Goal: Task Accomplishment & Management: Use online tool/utility

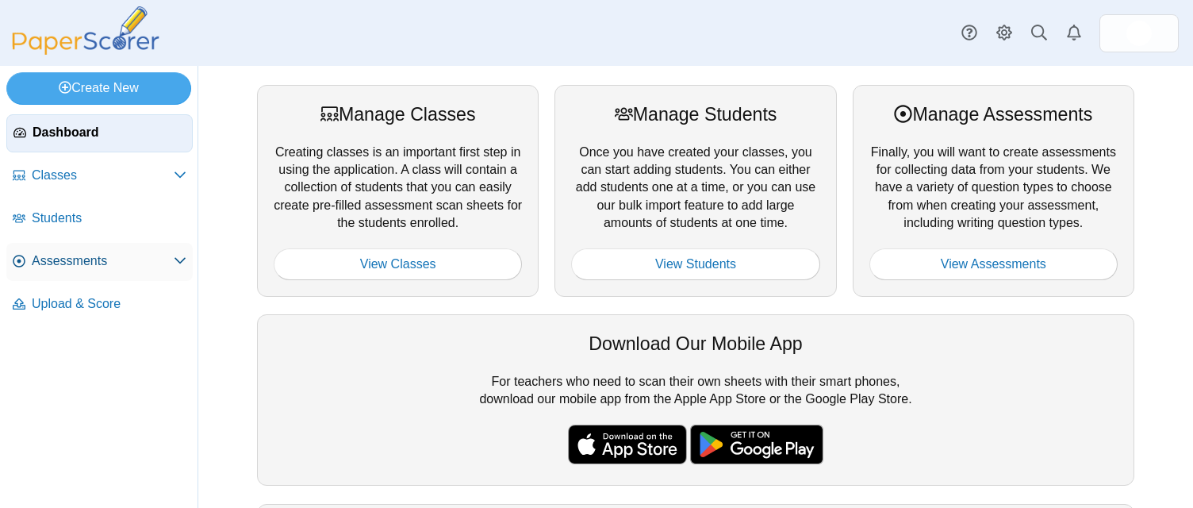
click at [67, 257] on span "Assessments" at bounding box center [103, 260] width 142 height 17
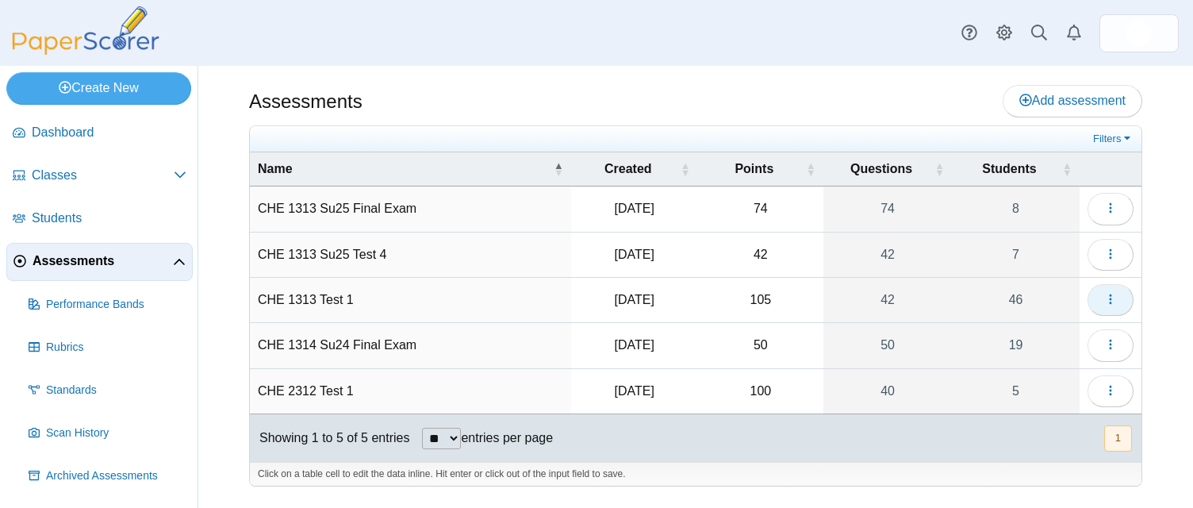
click at [1118, 299] on button "button" at bounding box center [1111, 300] width 46 height 32
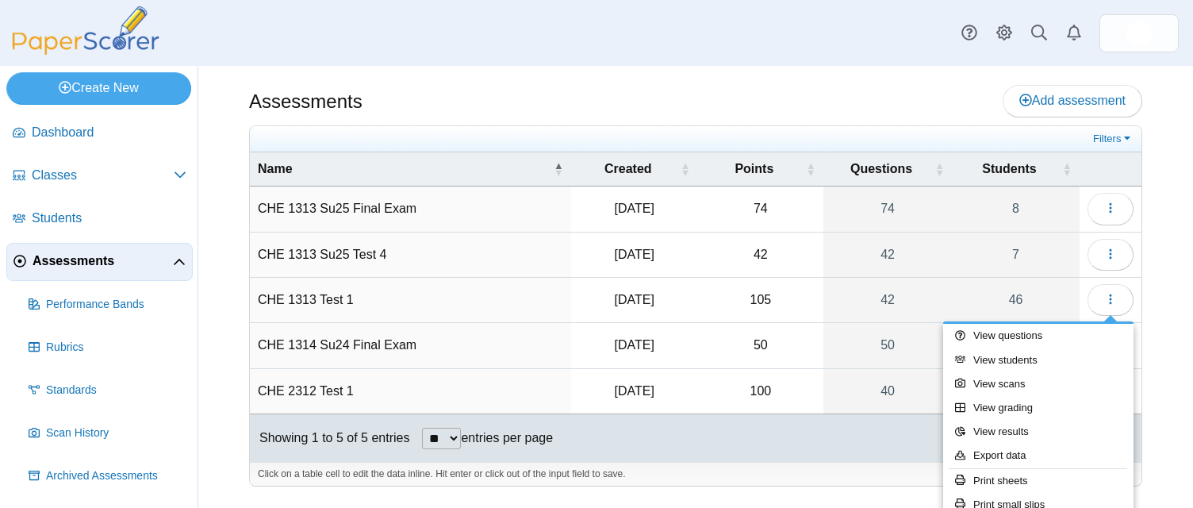
click at [1178, 359] on div "Assessments Add assessment 74 8" at bounding box center [695, 287] width 995 height 442
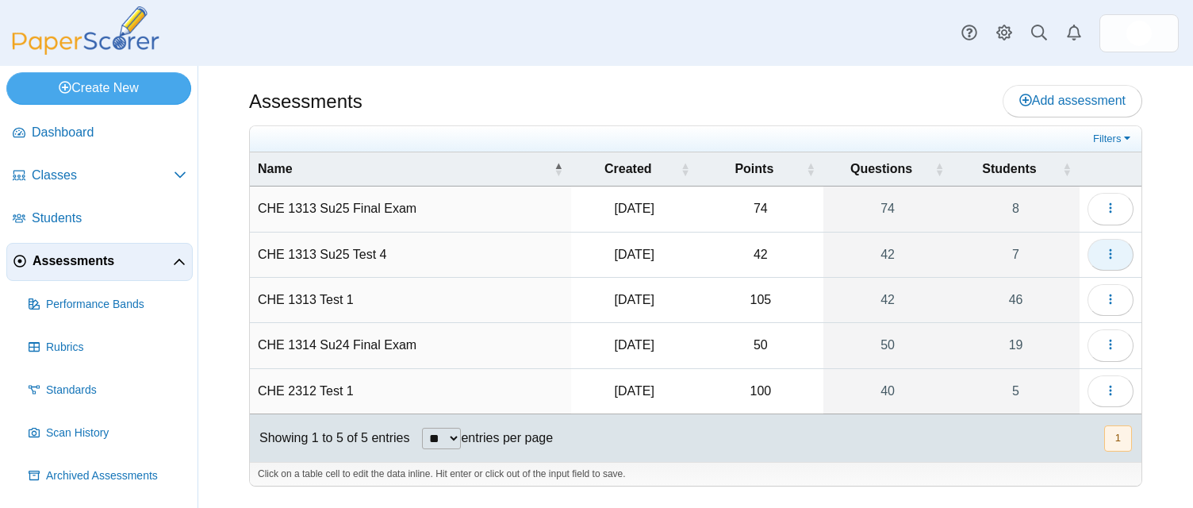
click at [1112, 252] on icon "button" at bounding box center [1111, 254] width 13 height 13
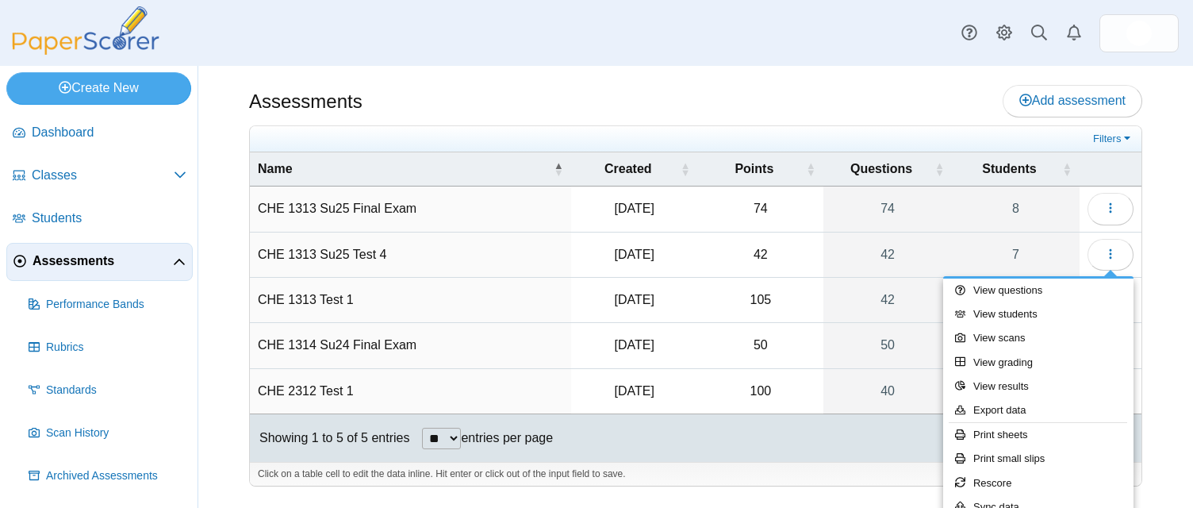
click at [1159, 309] on div "Assessments Add assessment 74 8" at bounding box center [695, 287] width 995 height 442
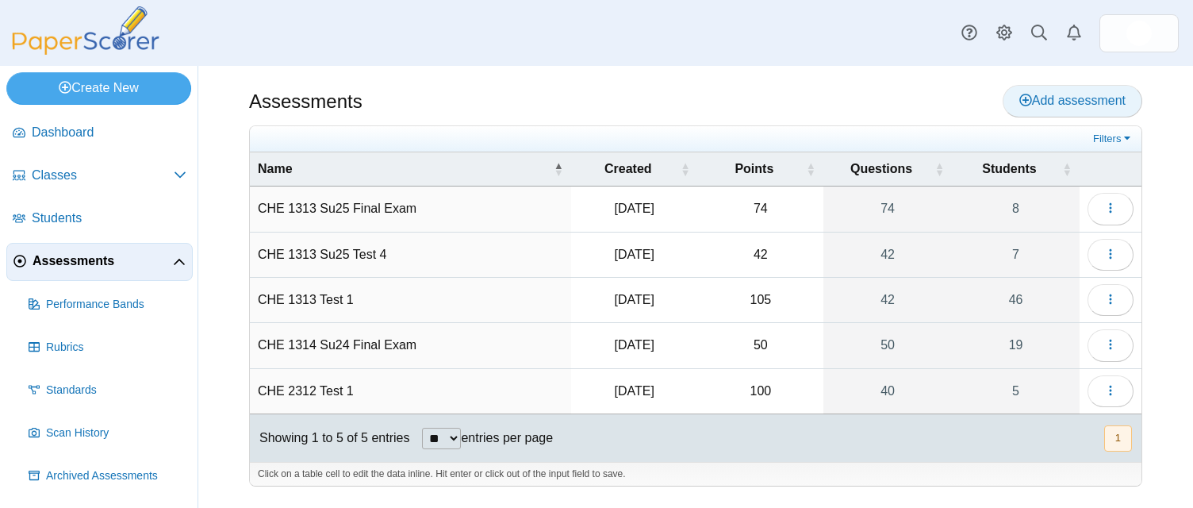
click at [1022, 98] on use at bounding box center [1026, 100] width 13 height 13
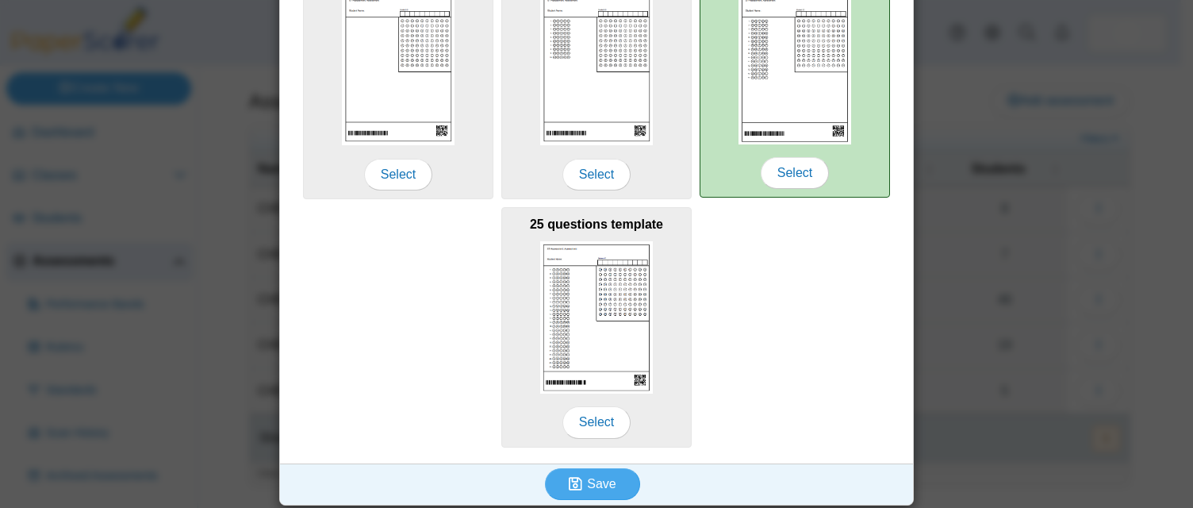
scroll to position [349, 0]
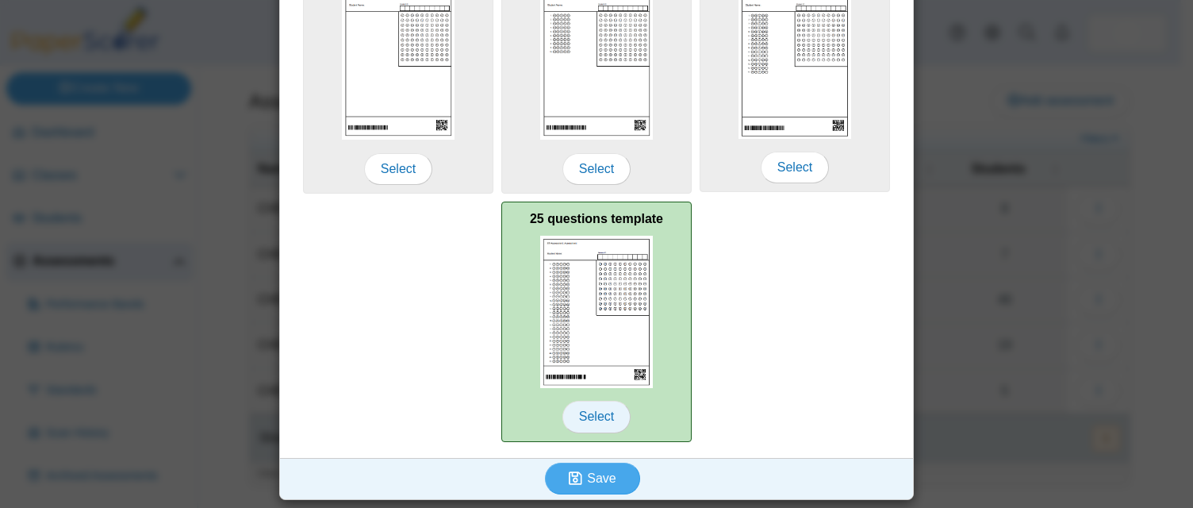
click at [586, 413] on span "Select" at bounding box center [597, 417] width 68 height 32
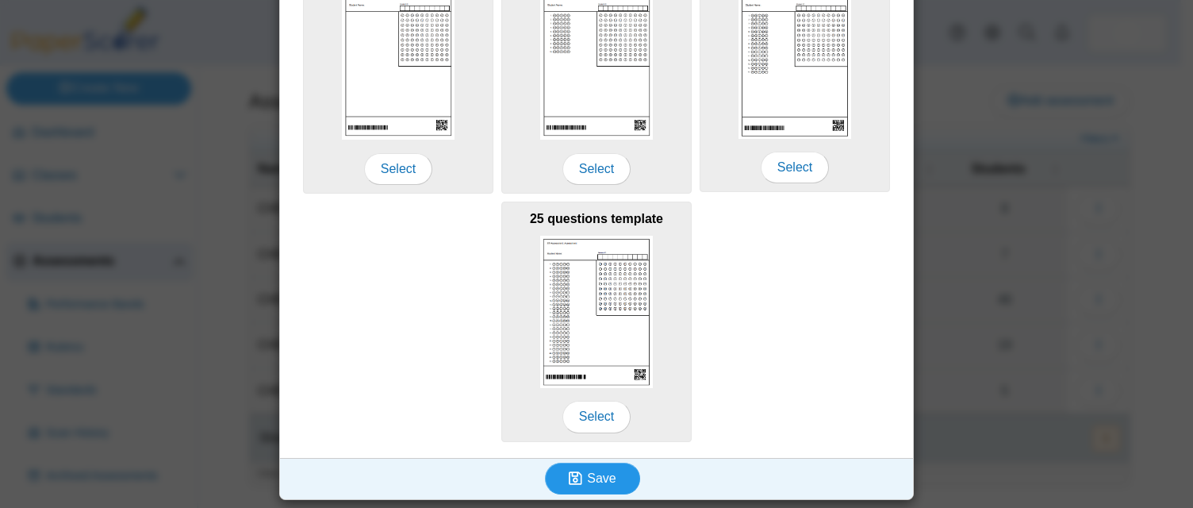
click at [599, 473] on span "Save" at bounding box center [601, 477] width 29 height 13
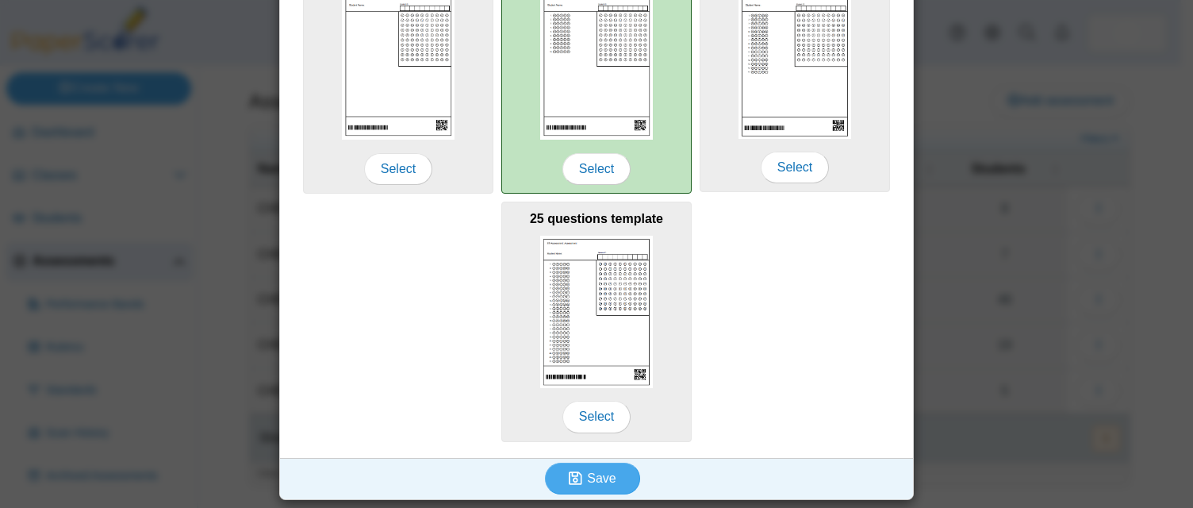
scroll to position [0, 0]
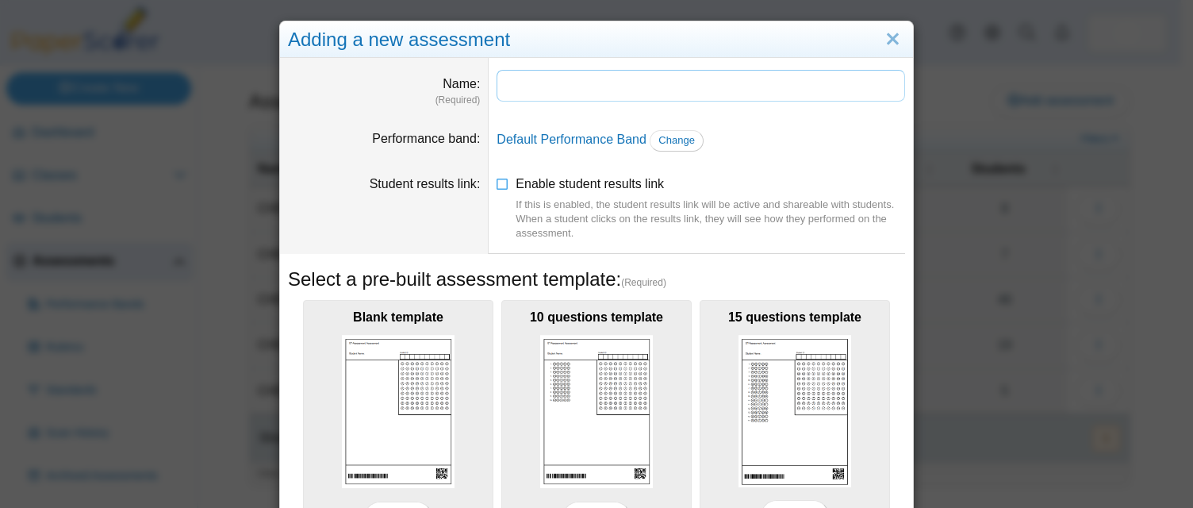
click at [604, 88] on input "Name" at bounding box center [701, 86] width 409 height 32
type input "**********"
click at [661, 138] on span "Change" at bounding box center [677, 140] width 37 height 12
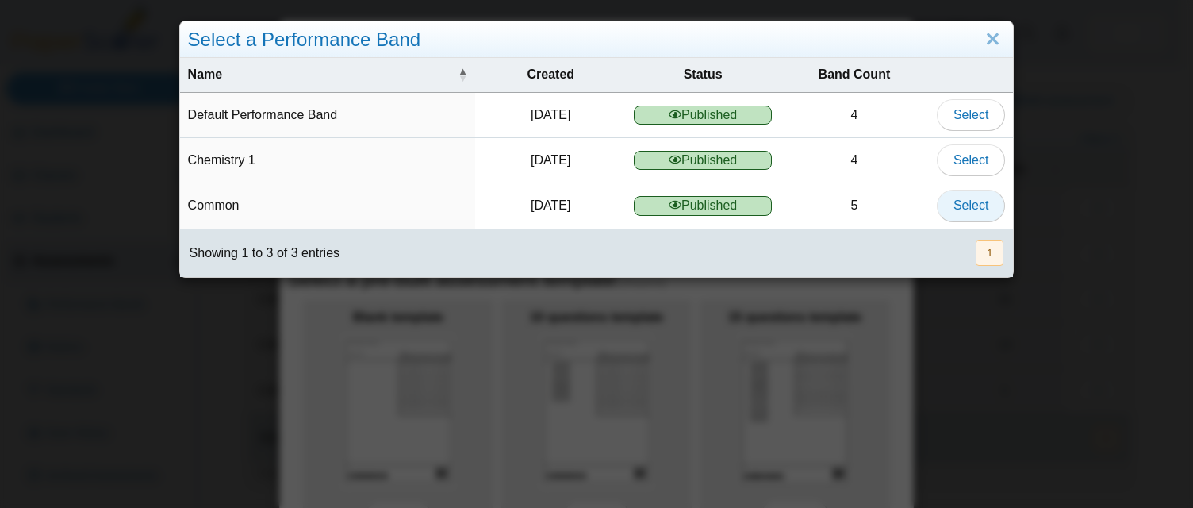
click at [942, 201] on button "Select" at bounding box center [971, 206] width 68 height 32
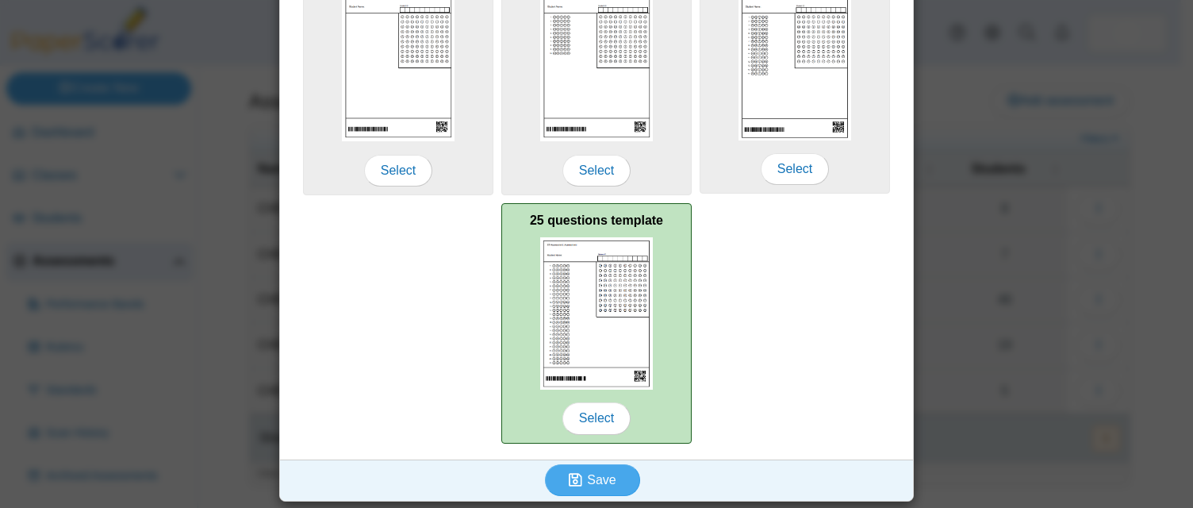
scroll to position [349, 0]
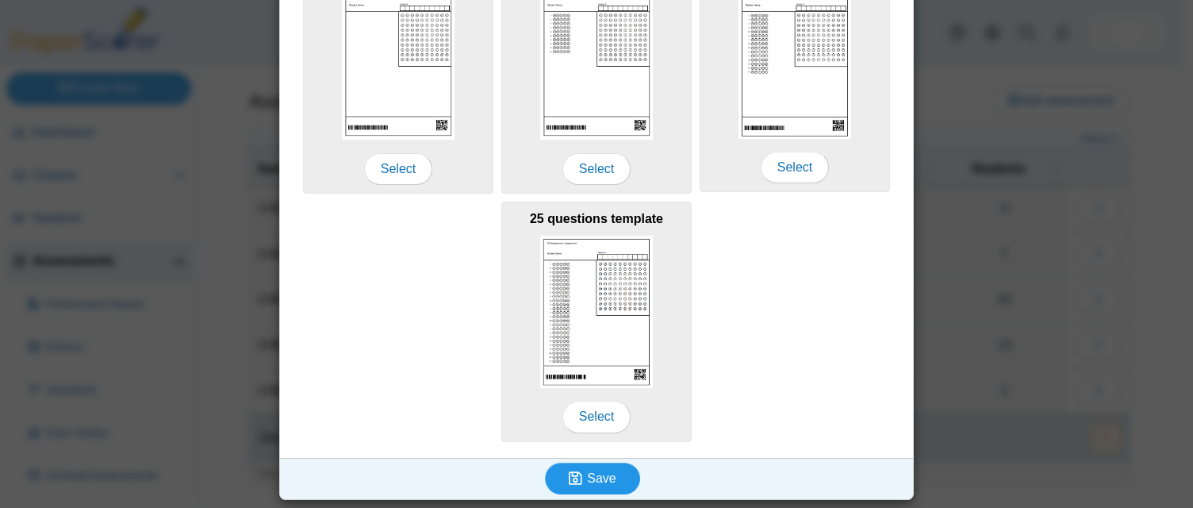
click at [600, 481] on span "Save" at bounding box center [601, 477] width 29 height 13
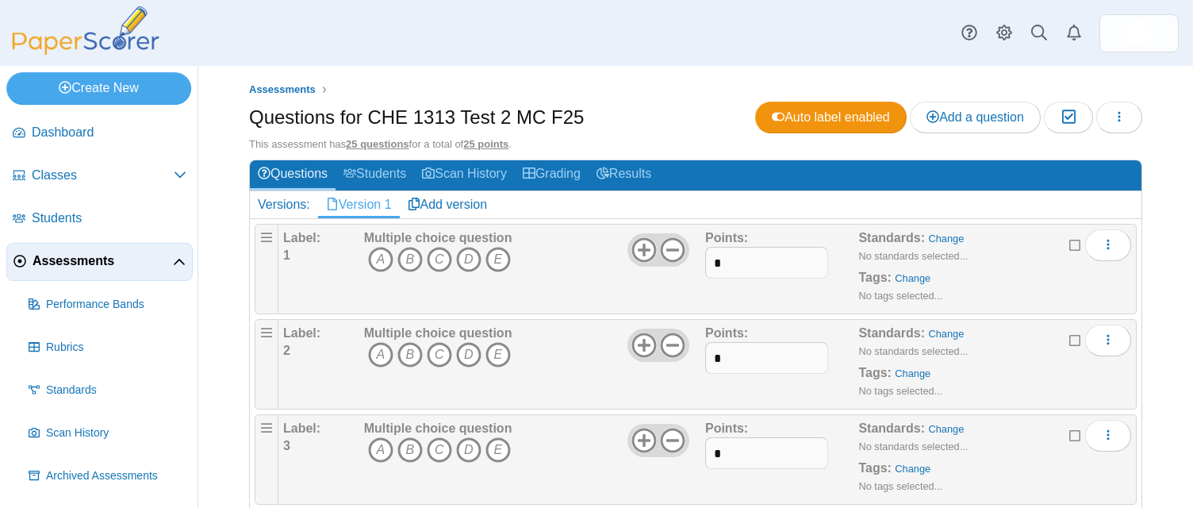
scroll to position [6, 0]
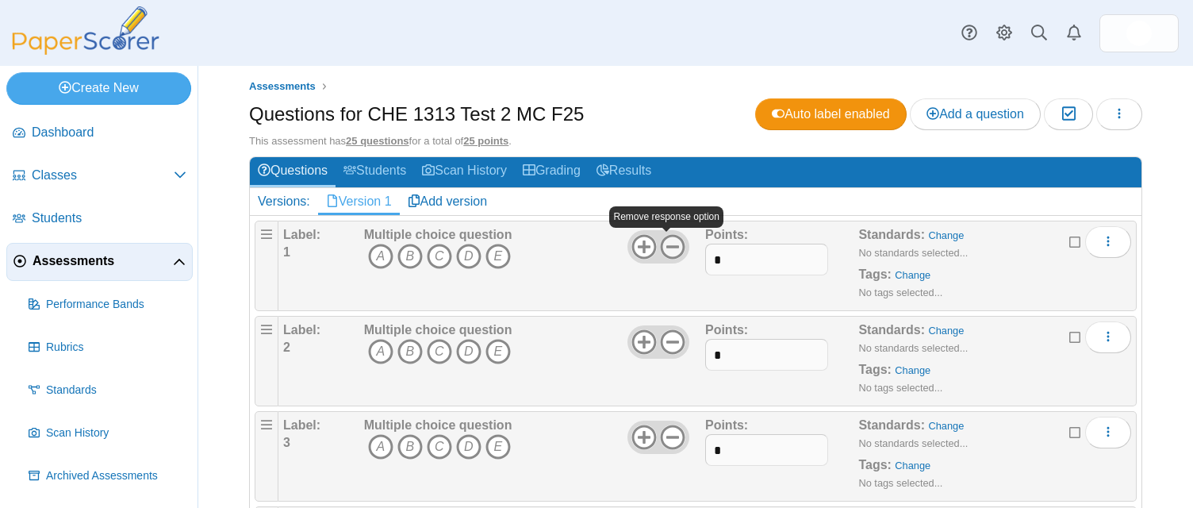
click at [667, 248] on icon at bounding box center [672, 246] width 25 height 25
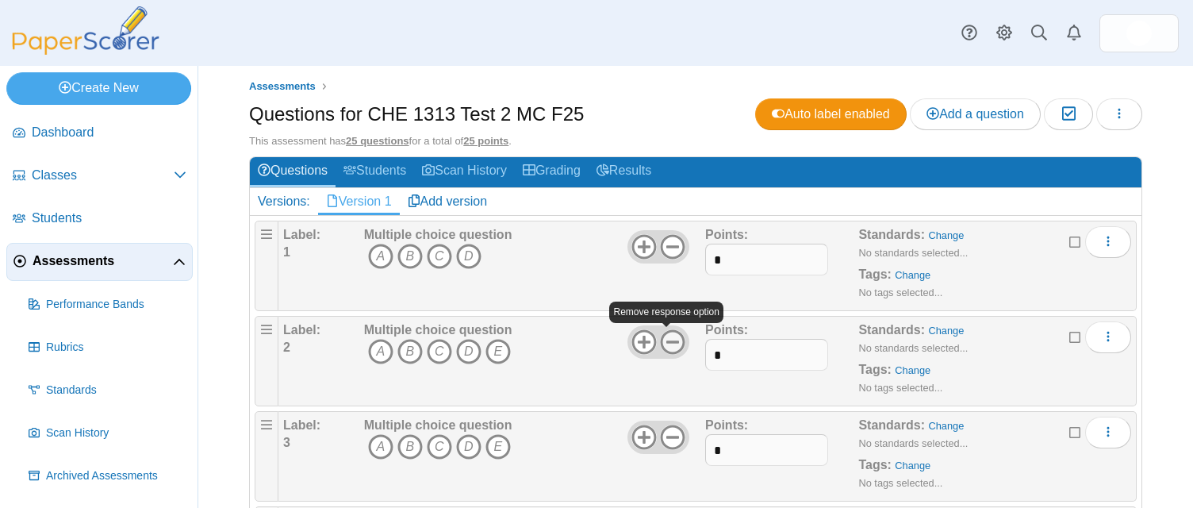
click at [665, 335] on icon at bounding box center [672, 341] width 25 height 25
click at [664, 443] on icon at bounding box center [672, 437] width 25 height 25
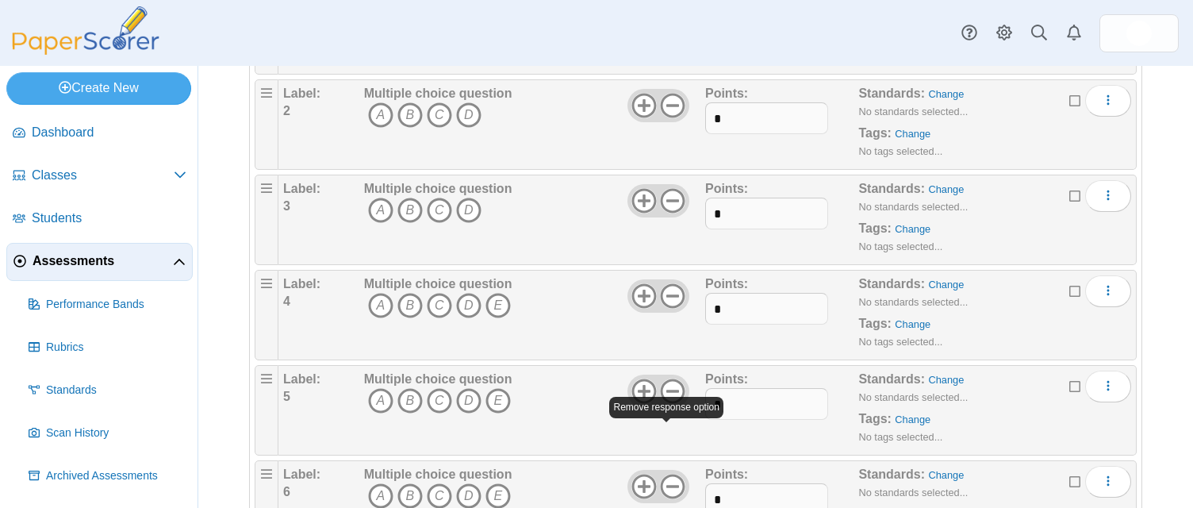
scroll to position [259, 0]
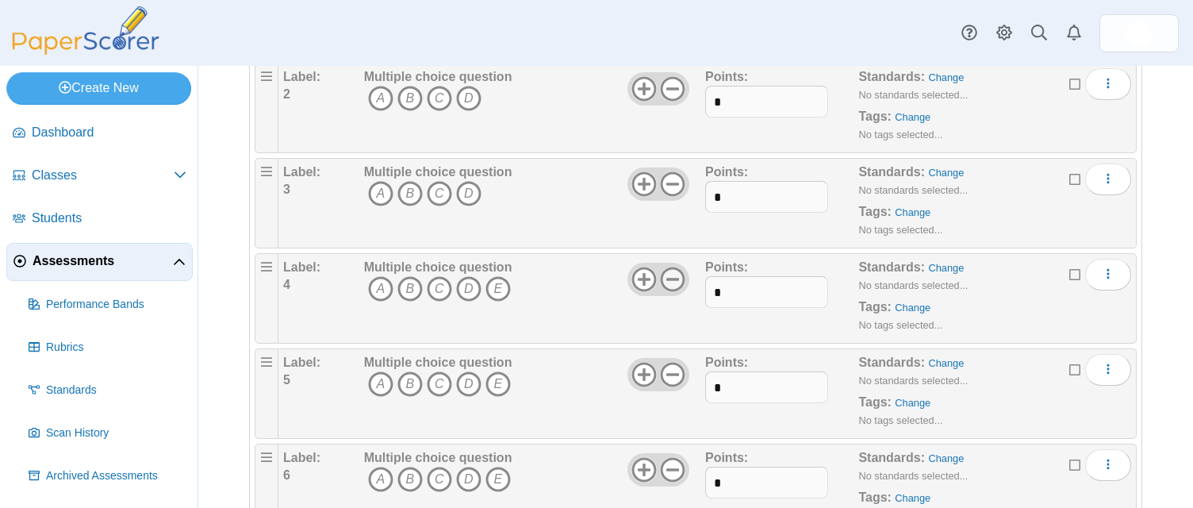
click at [667, 279] on use at bounding box center [672, 279] width 25 height 25
click at [664, 381] on icon at bounding box center [672, 374] width 25 height 25
click at [662, 472] on icon at bounding box center [672, 469] width 25 height 25
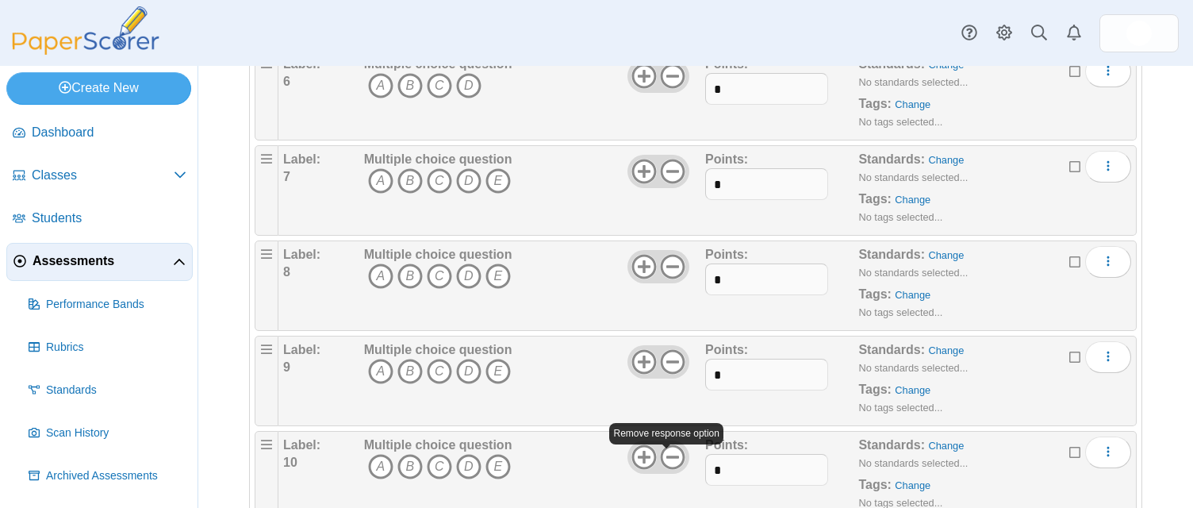
scroll to position [652, 0]
click at [670, 171] on use at bounding box center [672, 172] width 25 height 25
click at [668, 265] on icon at bounding box center [672, 267] width 25 height 25
click at [668, 364] on icon at bounding box center [672, 362] width 25 height 25
click at [671, 458] on use at bounding box center [672, 458] width 25 height 25
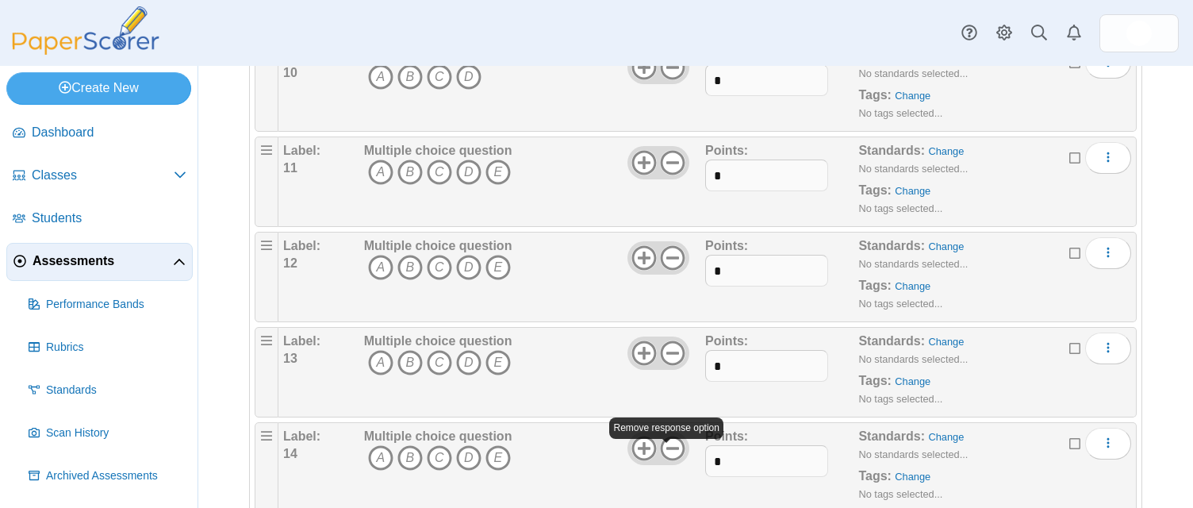
scroll to position [1061, 0]
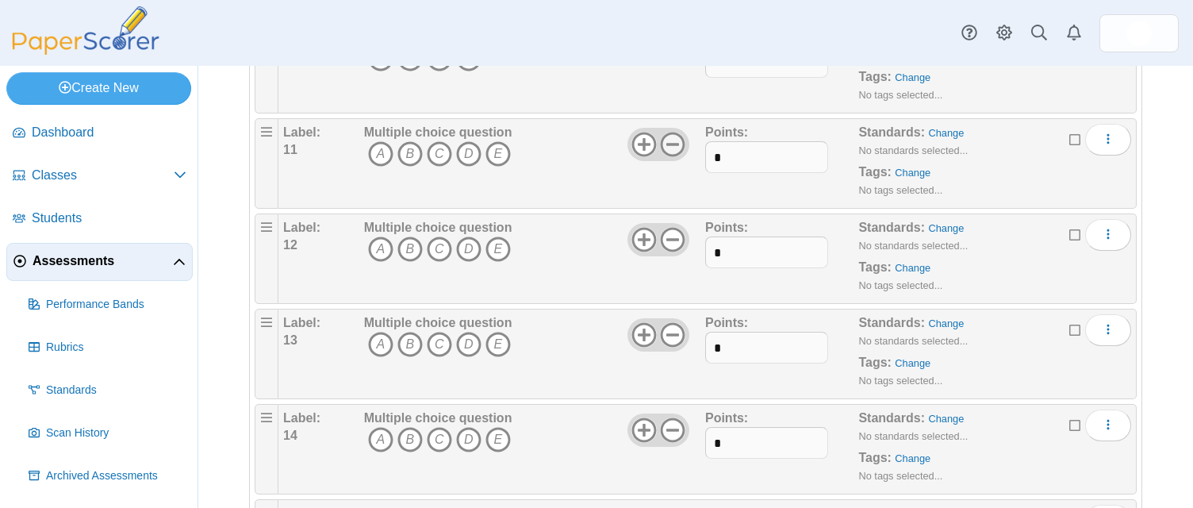
click at [667, 149] on icon at bounding box center [672, 144] width 25 height 25
click at [667, 239] on use at bounding box center [672, 240] width 25 height 25
click at [670, 338] on icon at bounding box center [672, 334] width 25 height 25
click at [663, 429] on use at bounding box center [672, 430] width 25 height 25
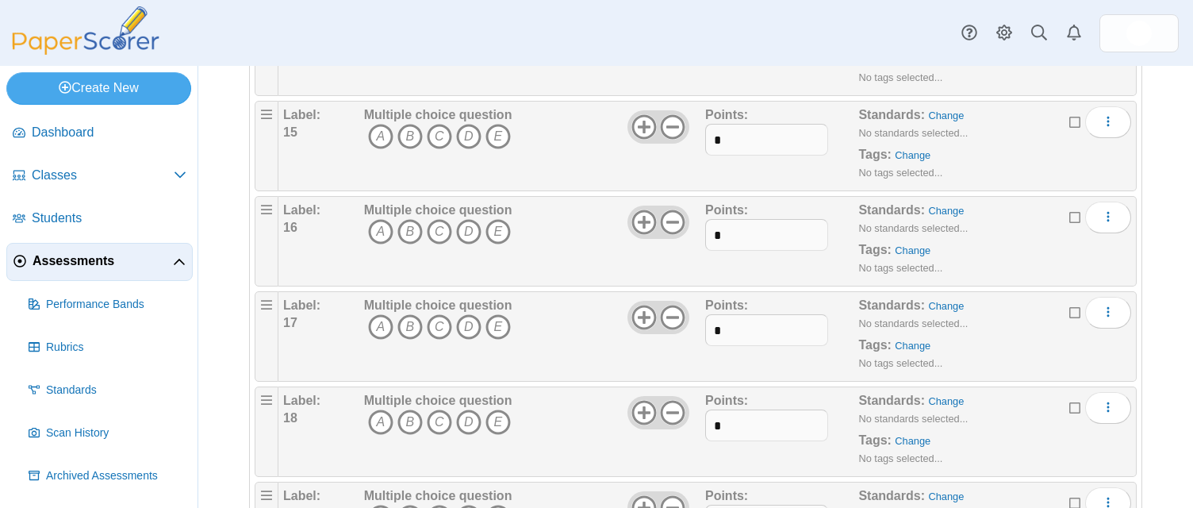
scroll to position [1458, 0]
click at [666, 132] on icon at bounding box center [672, 127] width 25 height 25
click at [663, 216] on icon at bounding box center [672, 222] width 25 height 25
click at [662, 311] on icon at bounding box center [672, 318] width 25 height 25
click at [662, 408] on icon at bounding box center [672, 413] width 25 height 25
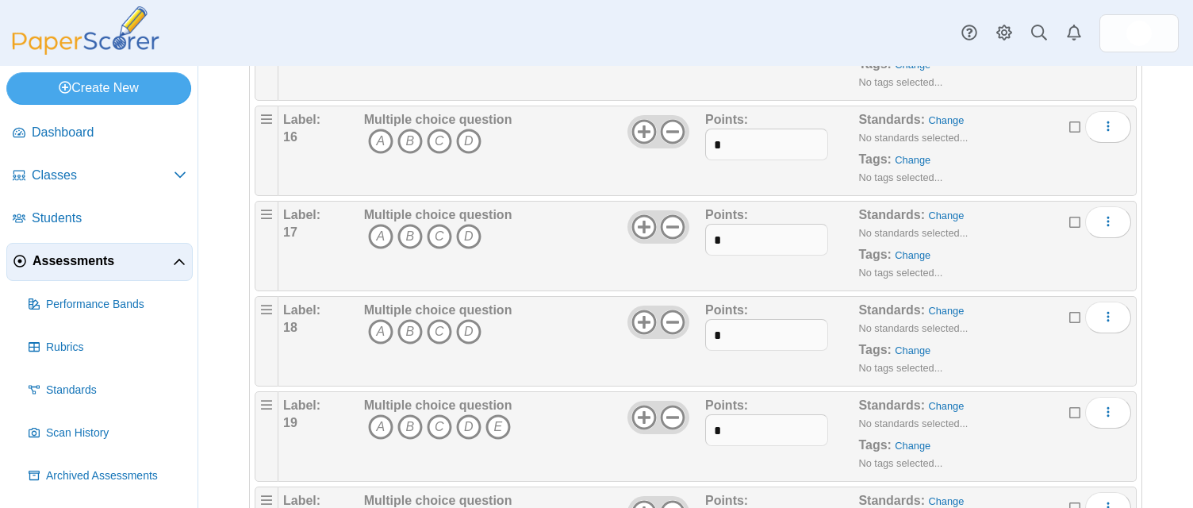
scroll to position [1570, 0]
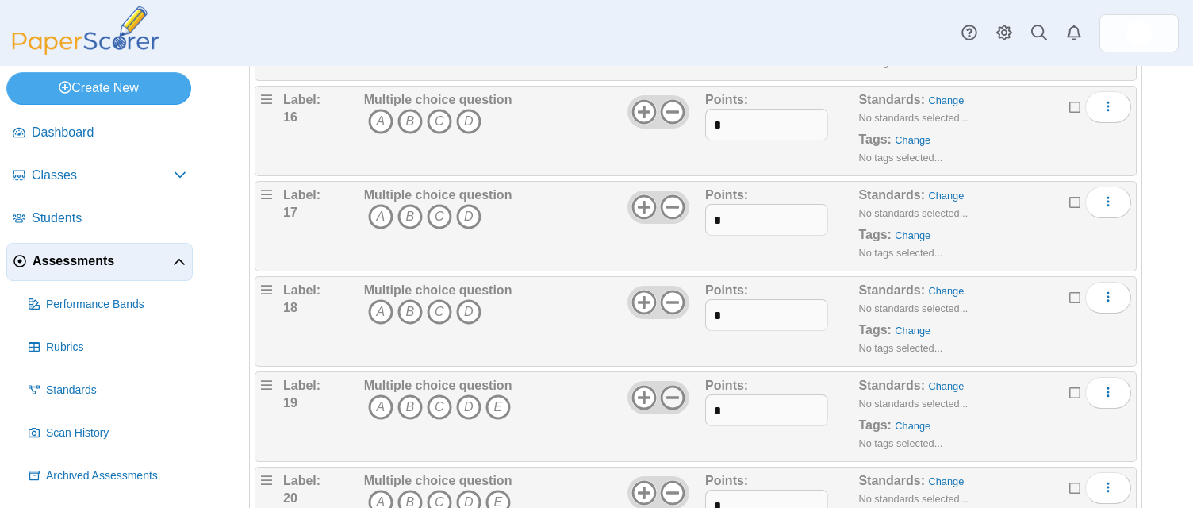
click at [670, 399] on icon at bounding box center [672, 397] width 25 height 25
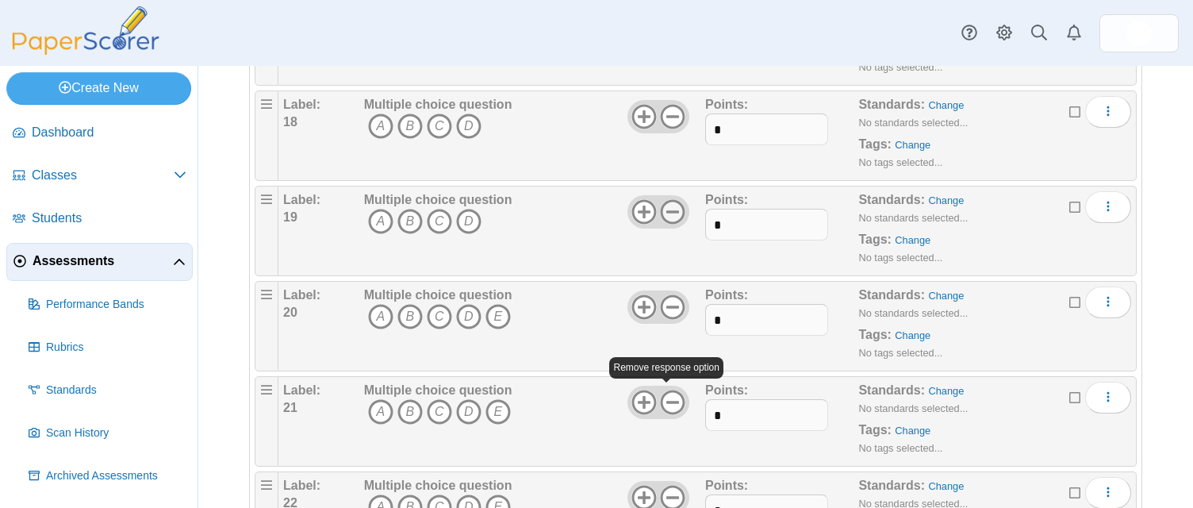
scroll to position [1756, 0]
click at [669, 306] on use at bounding box center [672, 306] width 25 height 25
click at [665, 394] on icon at bounding box center [672, 401] width 25 height 25
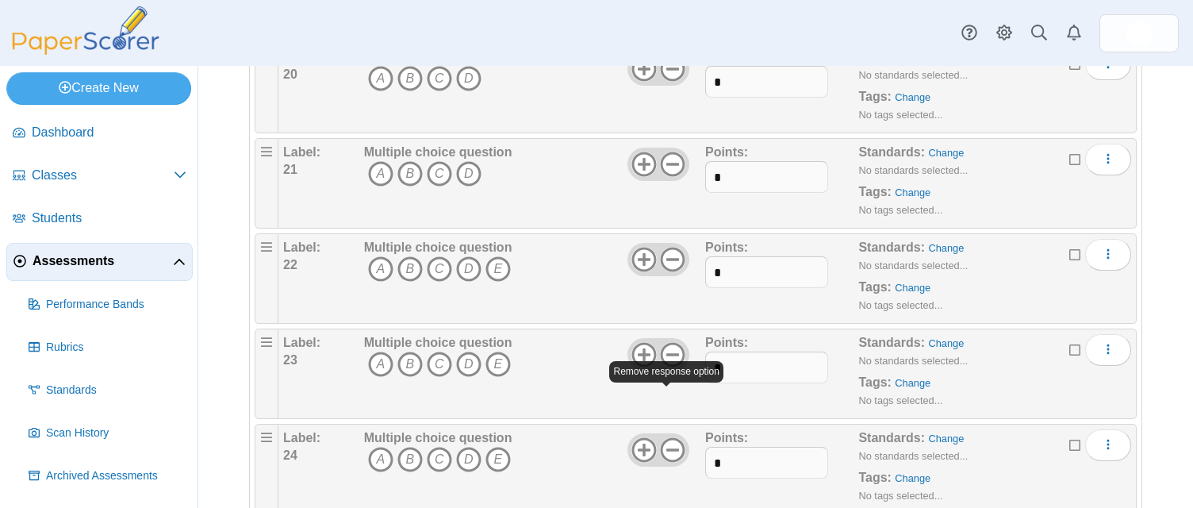
scroll to position [1993, 0]
click at [667, 263] on icon at bounding box center [672, 259] width 25 height 25
click at [663, 351] on icon at bounding box center [672, 354] width 25 height 25
click at [662, 449] on use at bounding box center [672, 450] width 25 height 25
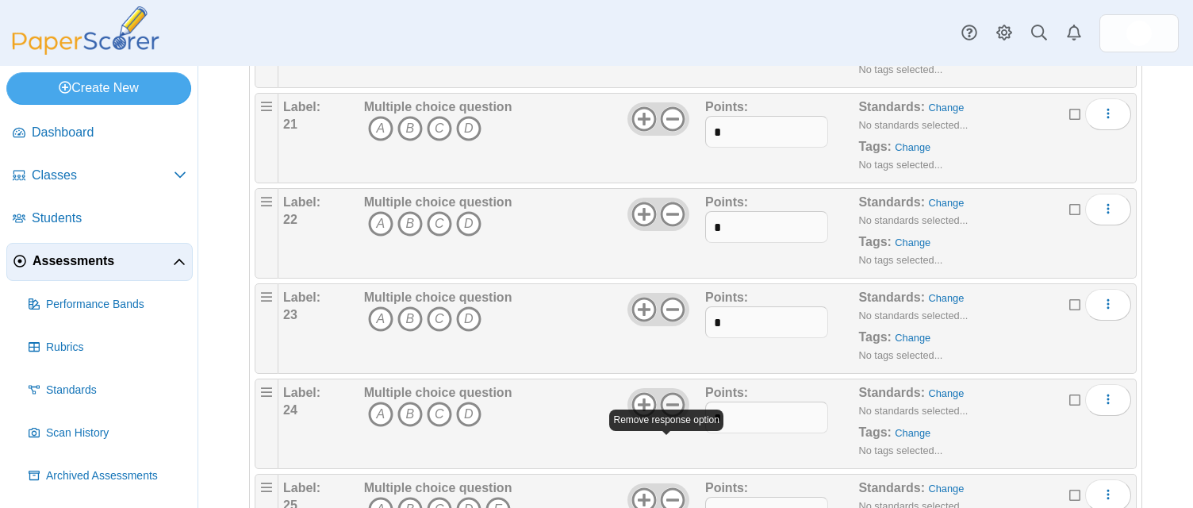
scroll to position [2132, 0]
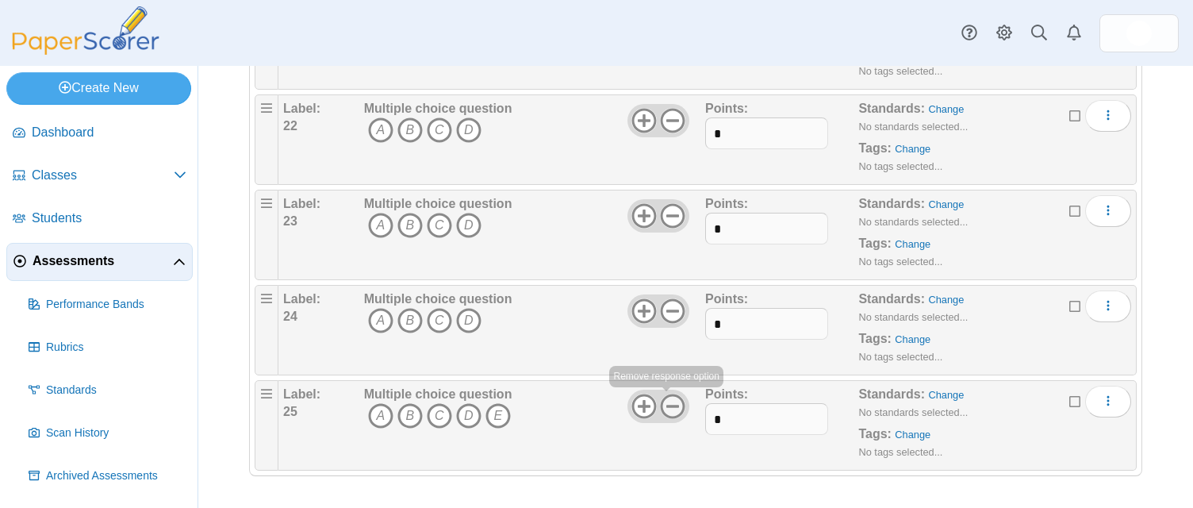
click at [667, 409] on icon at bounding box center [672, 406] width 25 height 25
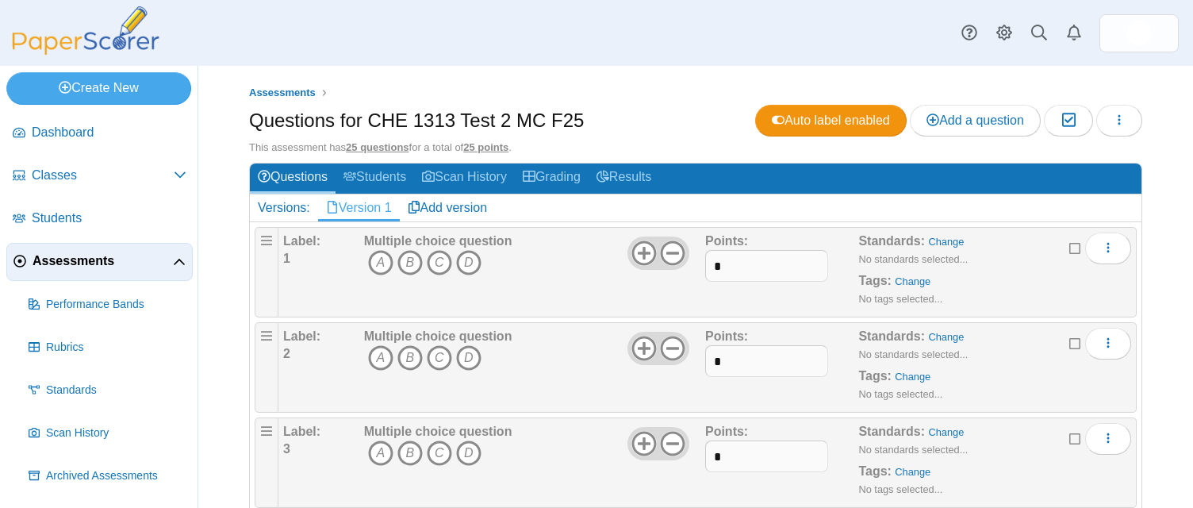
scroll to position [0, 0]
click at [742, 271] on input "*" at bounding box center [766, 266] width 123 height 32
type input "*"
click at [725, 362] on input "*" at bounding box center [766, 361] width 123 height 32
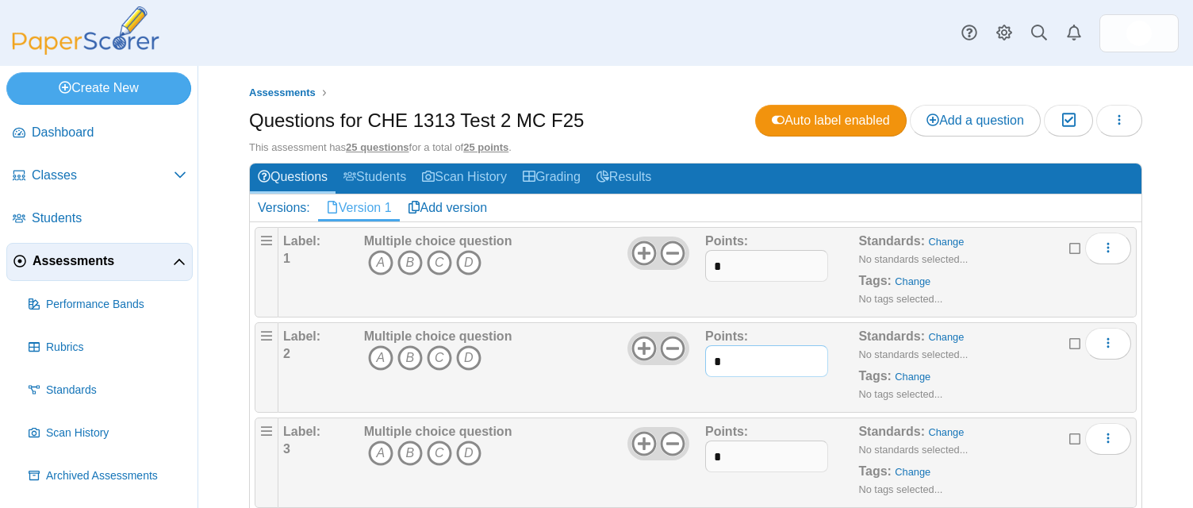
click at [726, 362] on input "*" at bounding box center [766, 361] width 123 height 32
type input "*"
click at [719, 455] on input "*" at bounding box center [766, 456] width 123 height 32
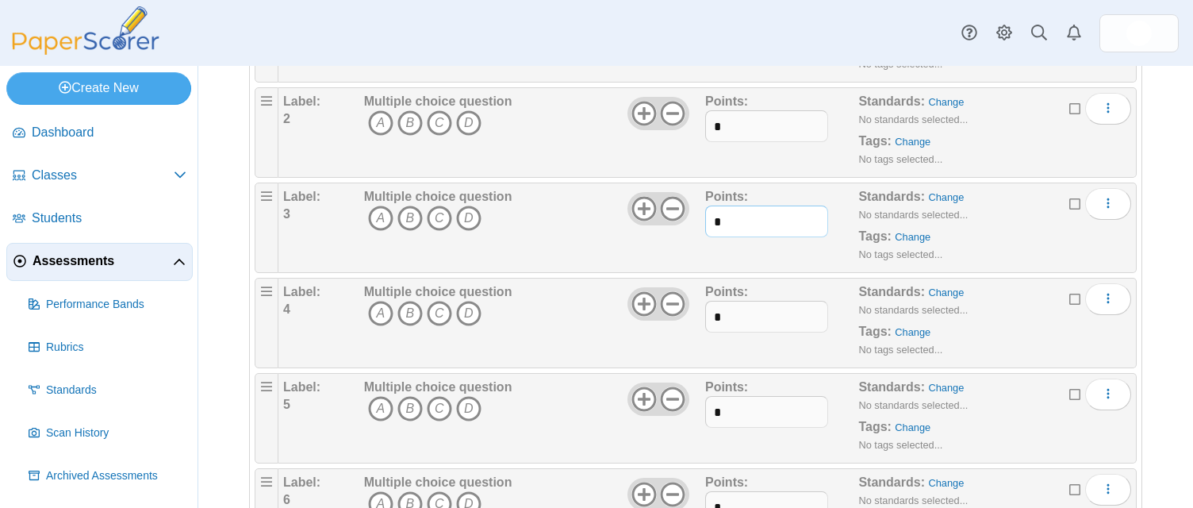
scroll to position [372, 0]
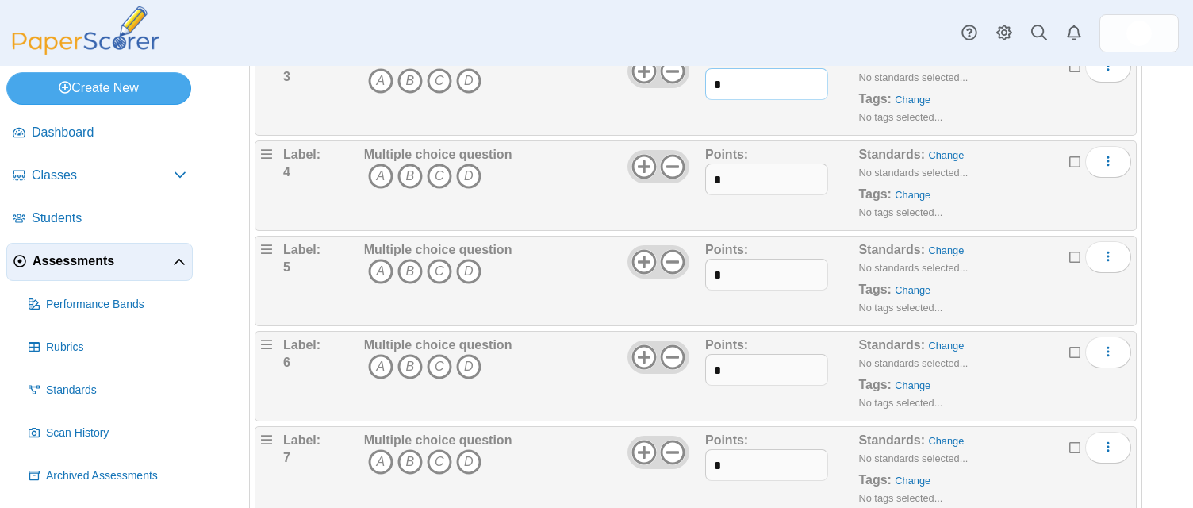
type input "*"
click at [723, 184] on input "*" at bounding box center [766, 179] width 123 height 32
click at [722, 186] on input "*" at bounding box center [766, 179] width 123 height 32
type input "*"
click at [724, 273] on input "*" at bounding box center [766, 275] width 123 height 32
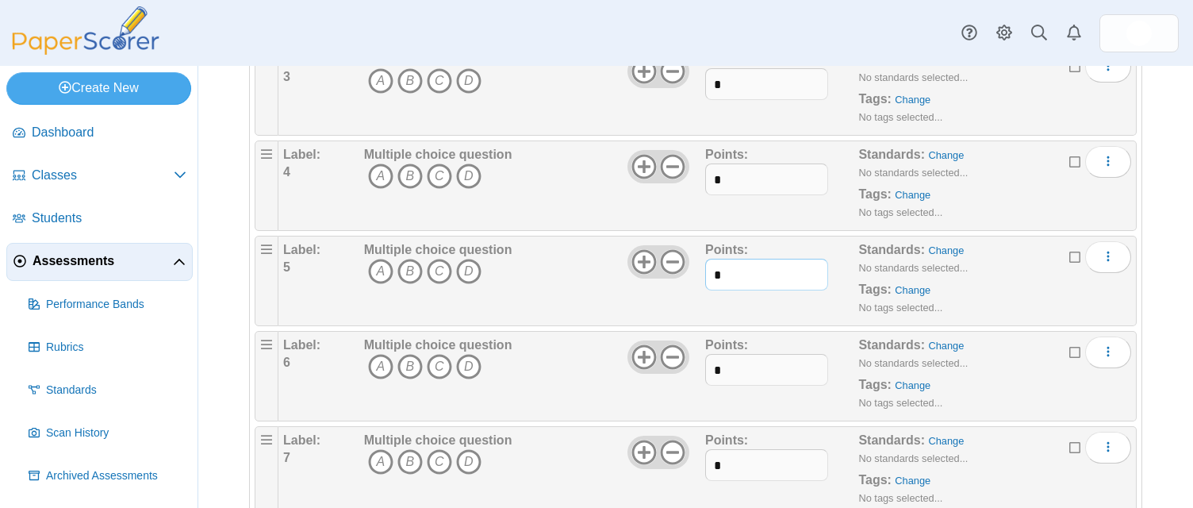
click at [724, 274] on input "*" at bounding box center [766, 275] width 123 height 32
type input "*"
click at [728, 375] on input "*" at bounding box center [766, 370] width 123 height 32
click at [728, 373] on input "*" at bounding box center [766, 370] width 123 height 32
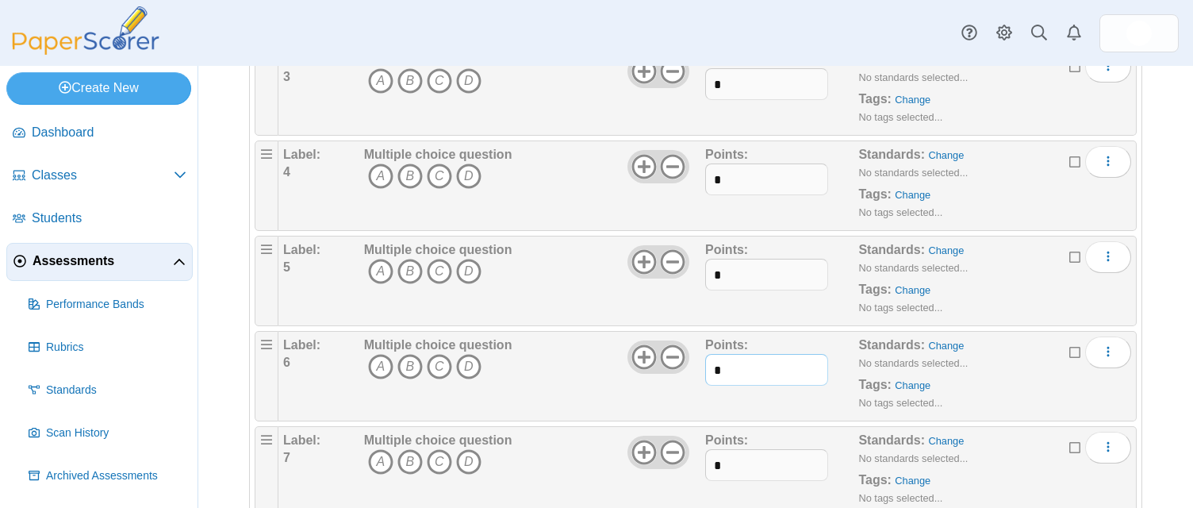
click at [728, 373] on input "*" at bounding box center [766, 370] width 123 height 32
type input "*"
click at [725, 469] on input "*" at bounding box center [766, 465] width 123 height 32
click at [726, 467] on input "*" at bounding box center [766, 465] width 123 height 32
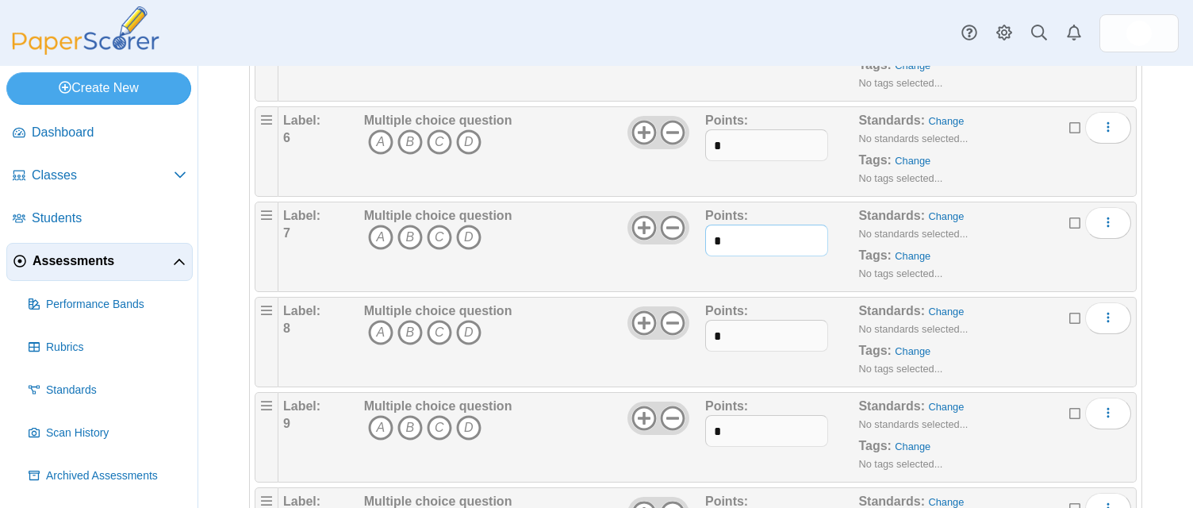
scroll to position [598, 0]
type input "*"
click at [728, 339] on input "*" at bounding box center [766, 335] width 123 height 32
click at [728, 340] on input "*" at bounding box center [766, 335] width 123 height 32
type input "*"
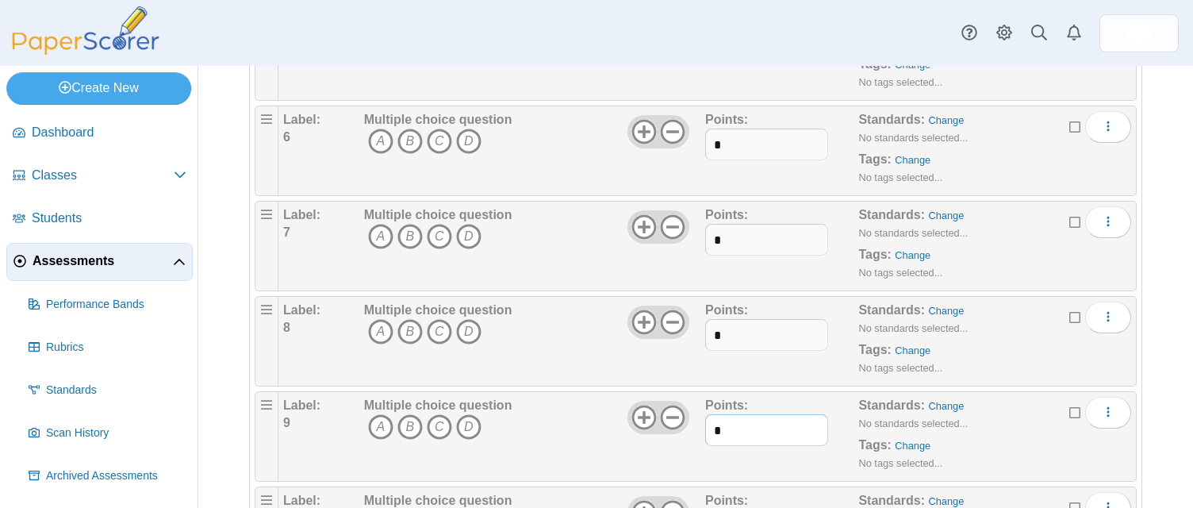
click at [721, 428] on input "*" at bounding box center [766, 430] width 123 height 32
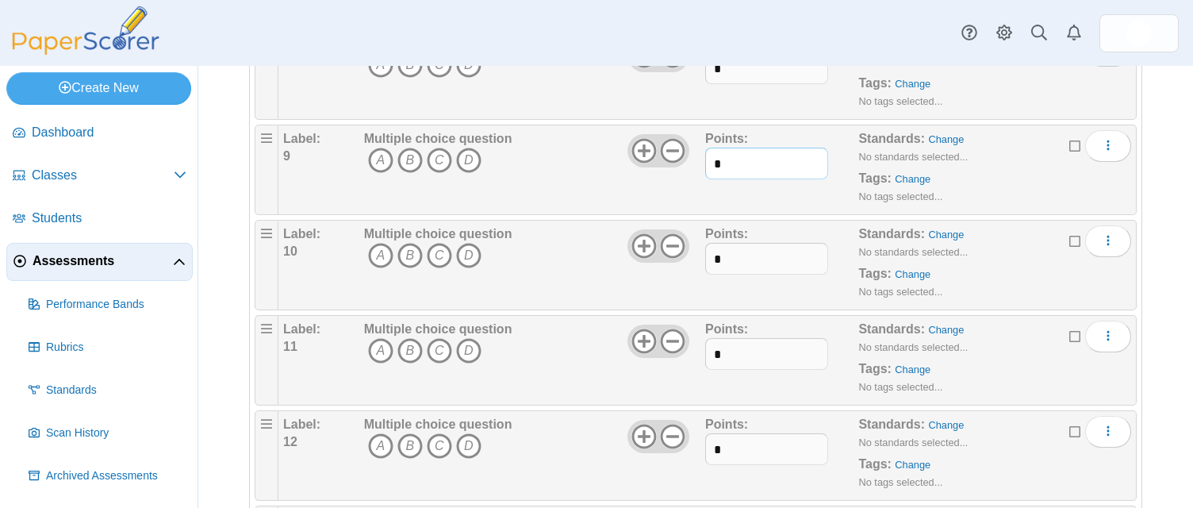
scroll to position [865, 0]
type input "*"
click at [721, 260] on input "*" at bounding box center [766, 258] width 123 height 32
type input "*"
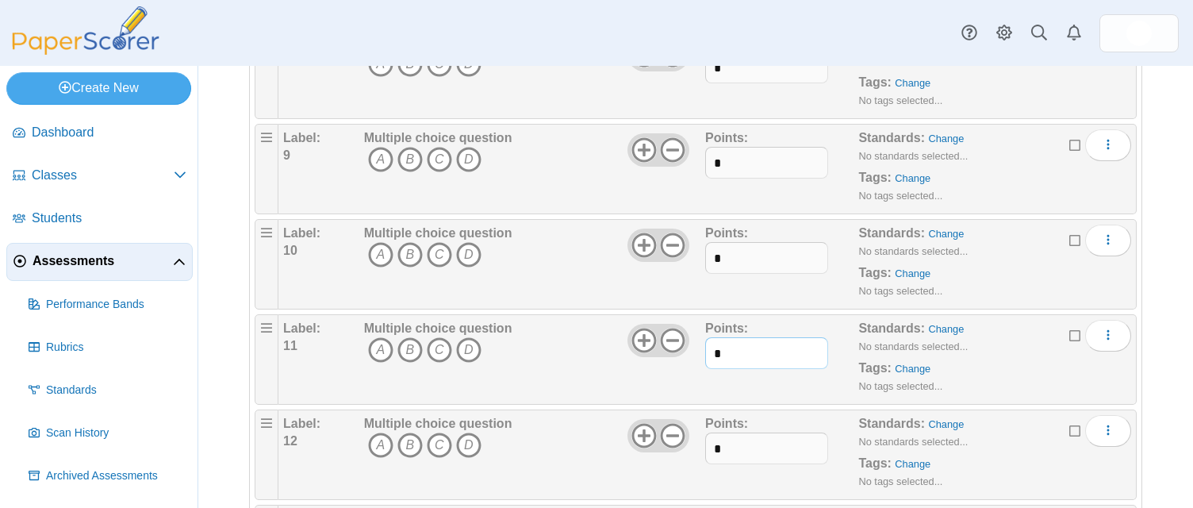
click at [721, 355] on input "*" at bounding box center [766, 353] width 123 height 32
type input "*"
click at [719, 446] on input "*" at bounding box center [766, 448] width 123 height 32
click at [719, 444] on input "*" at bounding box center [766, 448] width 123 height 32
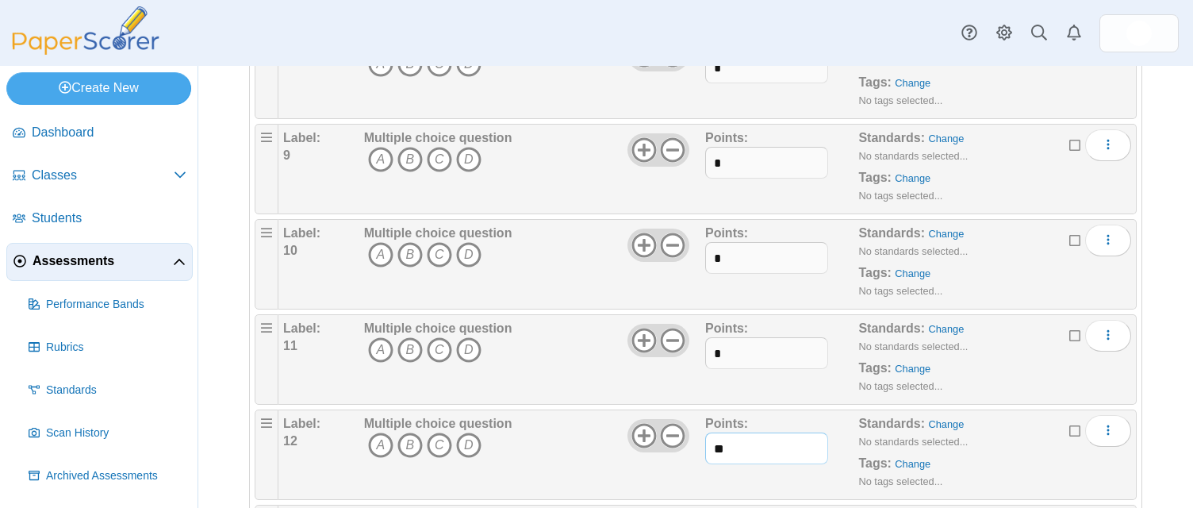
click at [719, 444] on input "**" at bounding box center [766, 448] width 123 height 32
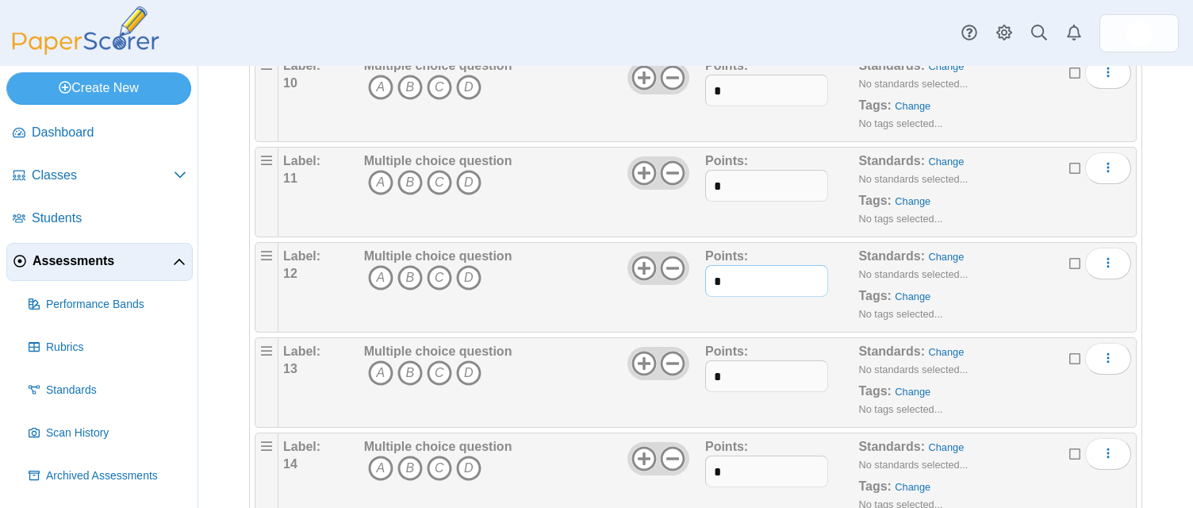
scroll to position [1034, 0]
type input "*"
click at [724, 381] on input "*" at bounding box center [766, 375] width 123 height 32
type input "*"
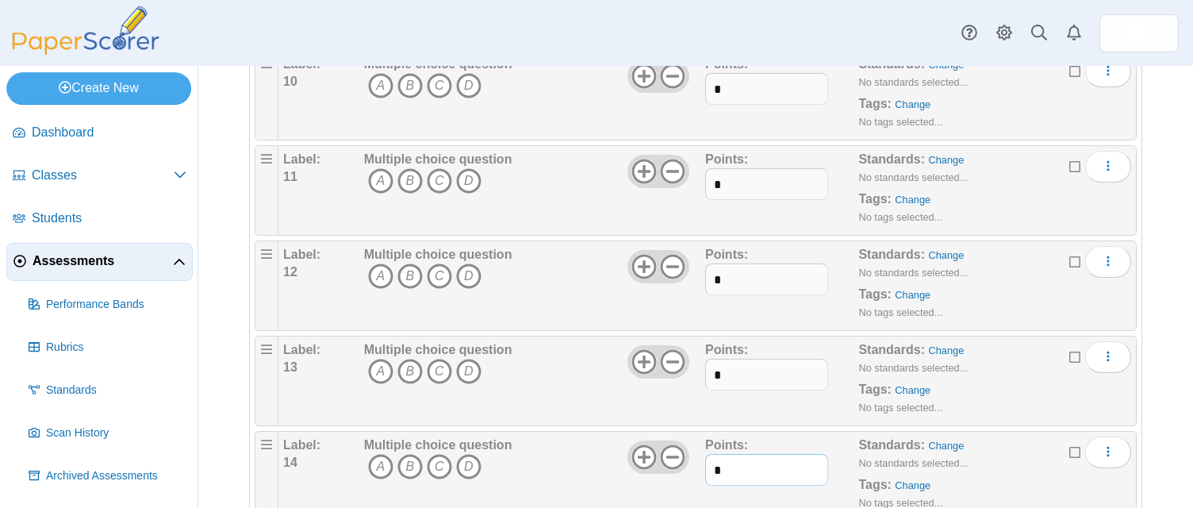
click at [721, 467] on input "*" at bounding box center [766, 470] width 123 height 32
click at [721, 466] on input "*" at bounding box center [766, 470] width 123 height 32
click at [721, 463] on input "*" at bounding box center [766, 470] width 123 height 32
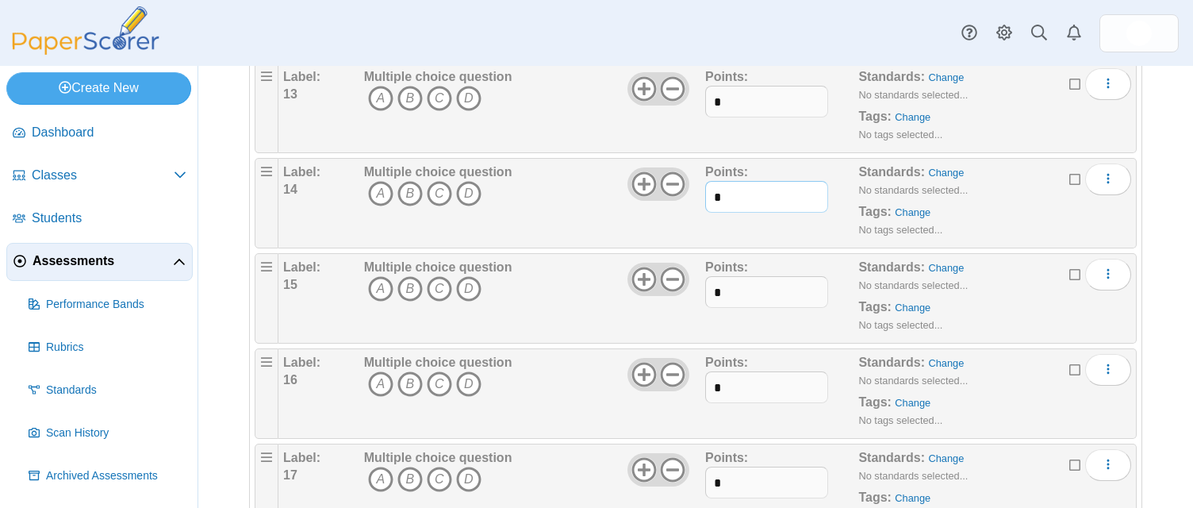
scroll to position [1473, 0]
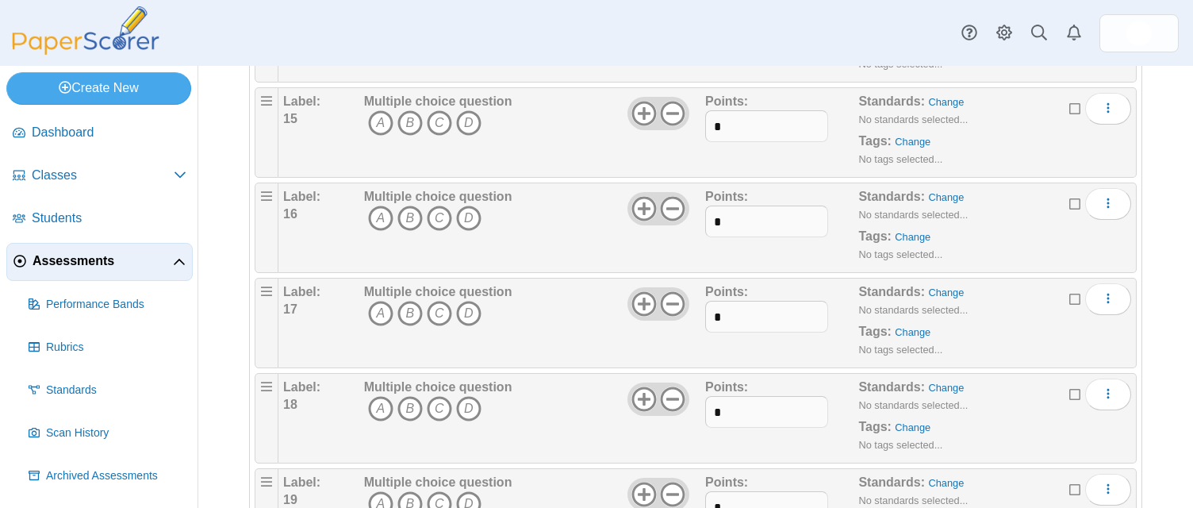
type input "*"
click at [728, 117] on input "*" at bounding box center [766, 126] width 123 height 32
click at [728, 119] on input "*" at bounding box center [766, 126] width 123 height 32
type input "*"
click at [720, 227] on input "*" at bounding box center [766, 222] width 123 height 32
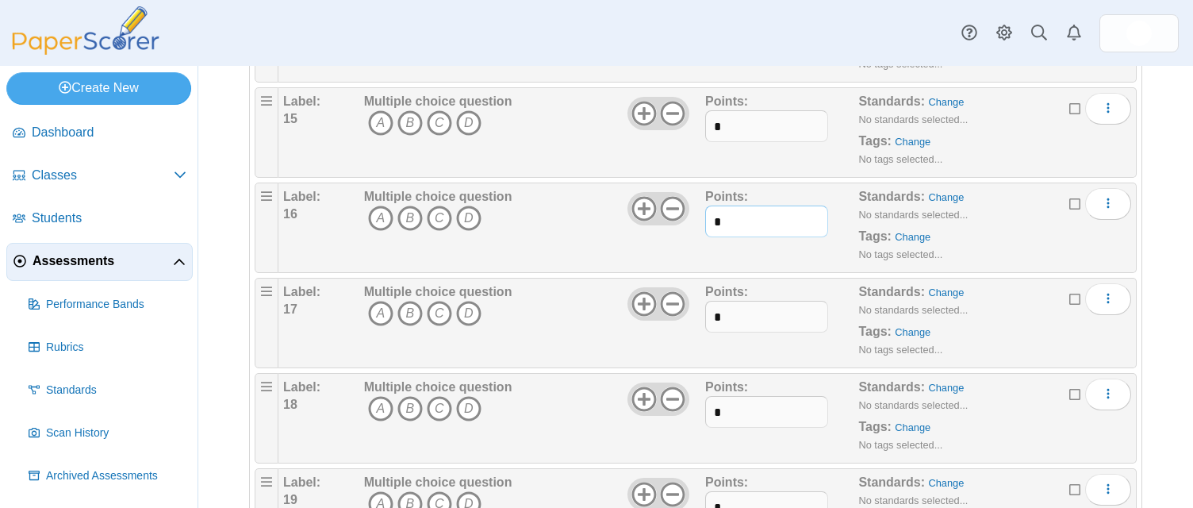
click at [720, 227] on input "*" at bounding box center [766, 222] width 123 height 32
type input "*"
click at [718, 316] on input "*" at bounding box center [766, 317] width 123 height 32
type input "*"
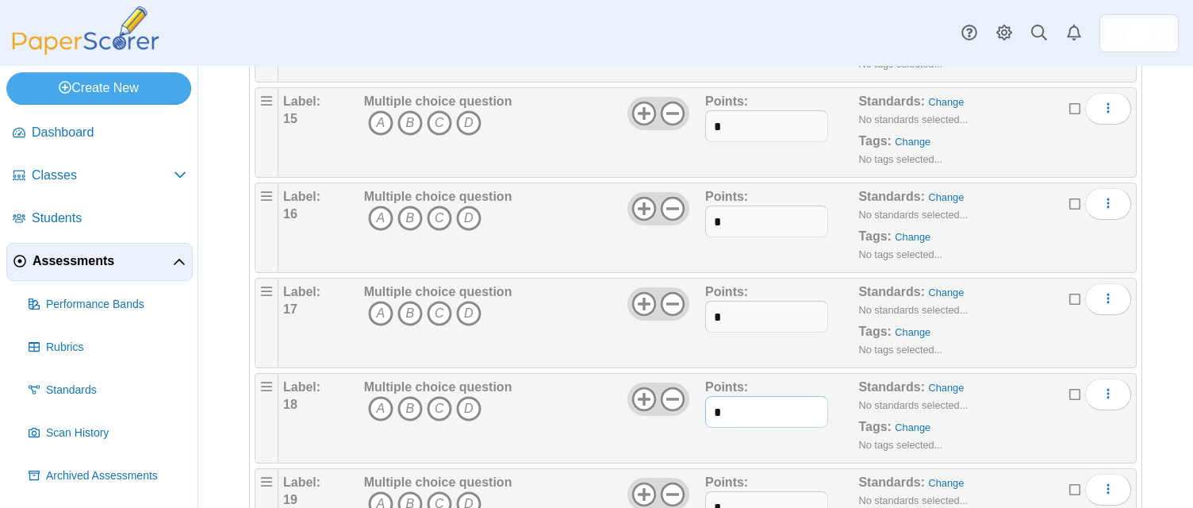
click at [722, 415] on input "*" at bounding box center [766, 412] width 123 height 32
click at [723, 413] on input "*" at bounding box center [766, 412] width 123 height 32
click at [723, 413] on input "**" at bounding box center [766, 412] width 123 height 32
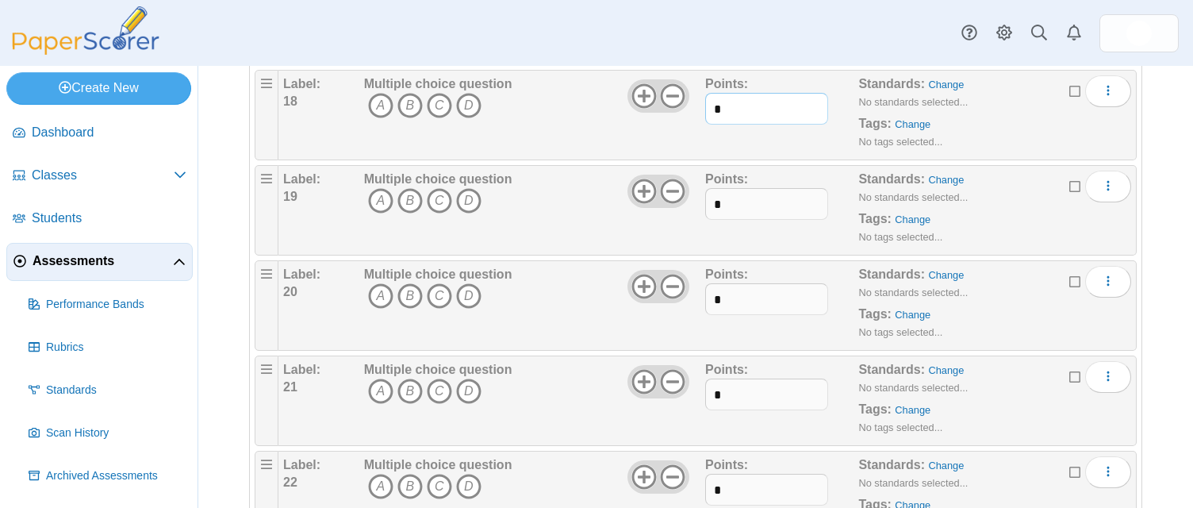
scroll to position [1777, 0]
type input "*"
click at [732, 204] on input "*" at bounding box center [766, 202] width 123 height 32
type input "*"
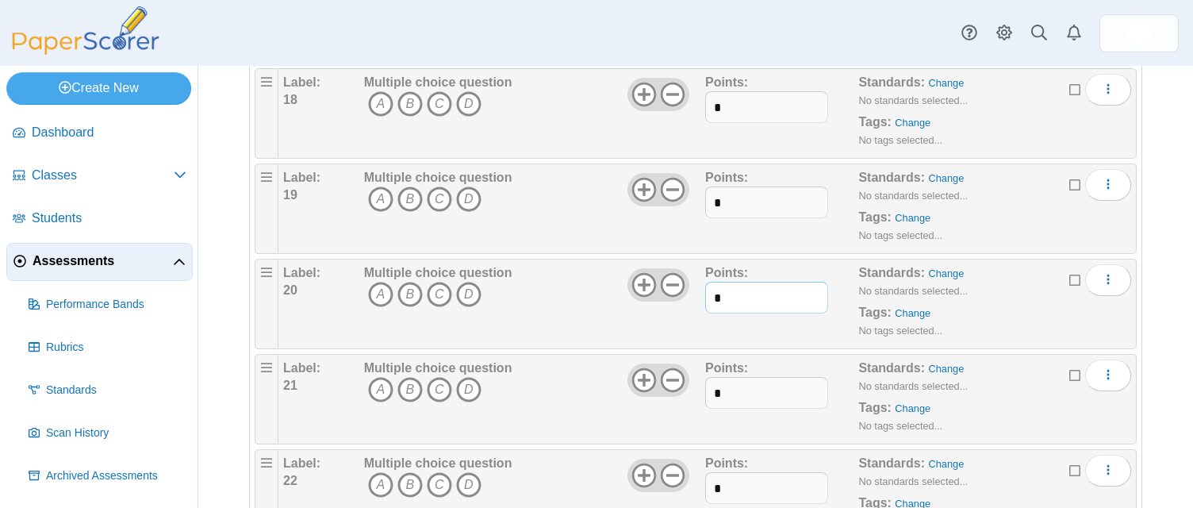
click at [721, 301] on input "*" at bounding box center [766, 298] width 123 height 32
type input "*"
click at [718, 392] on input "*" at bounding box center [766, 393] width 123 height 32
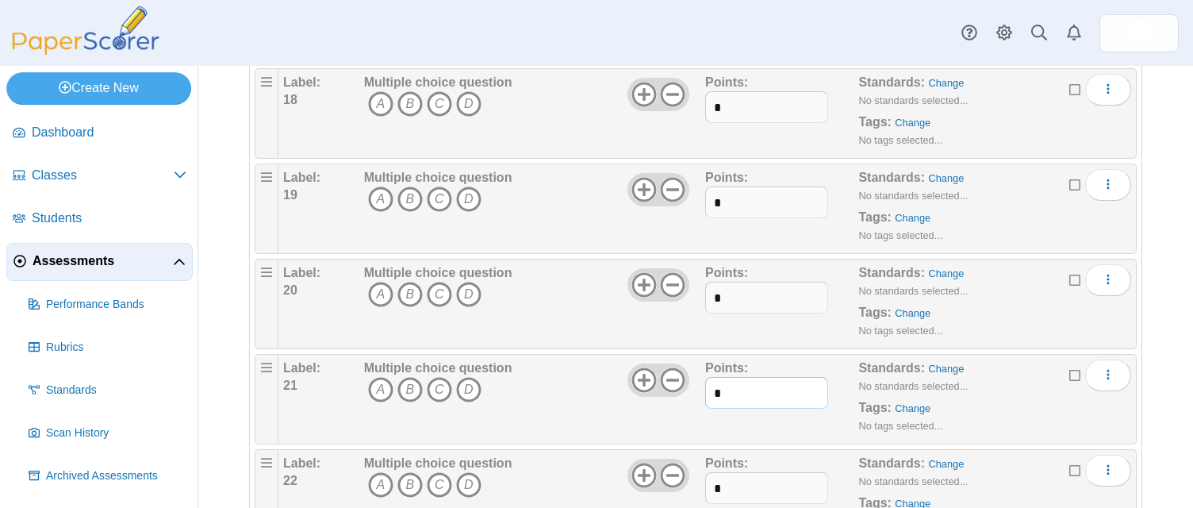
type input "*"
click at [717, 487] on input "*" at bounding box center [766, 488] width 123 height 32
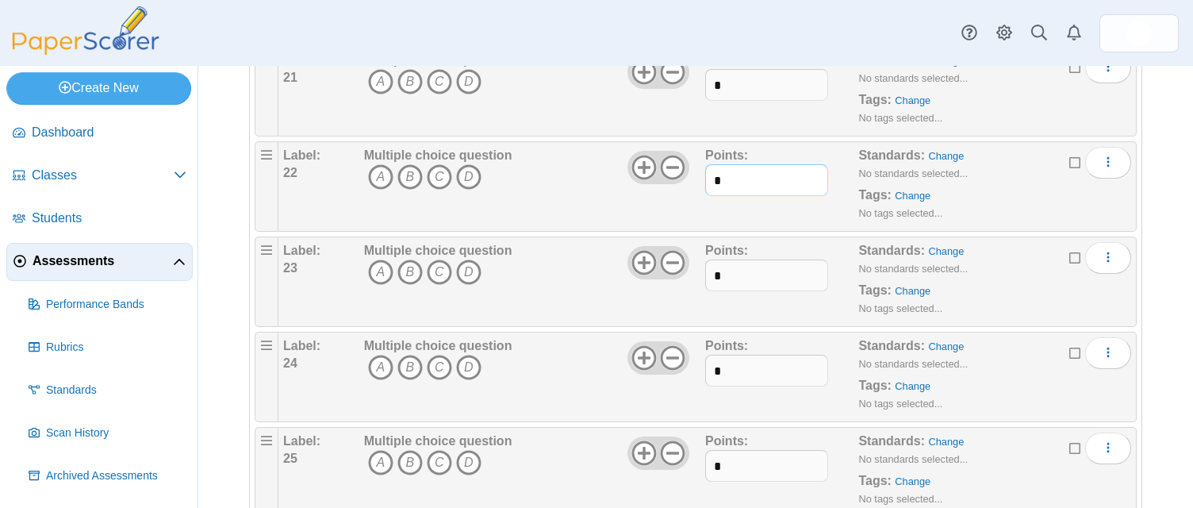
scroll to position [2132, 0]
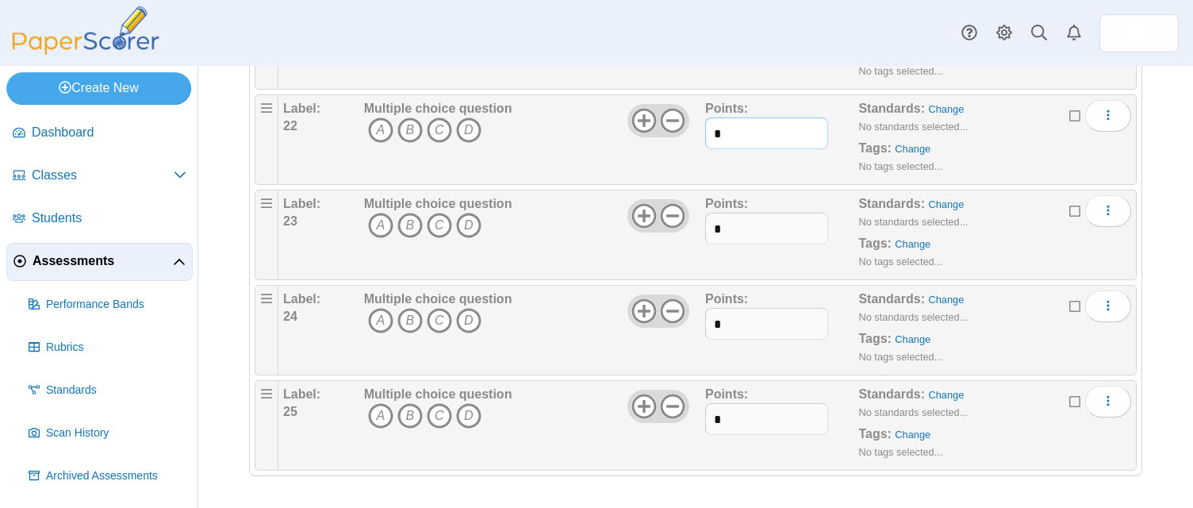
type input "*"
click at [737, 229] on input "*" at bounding box center [766, 229] width 123 height 32
click at [737, 230] on input "*" at bounding box center [766, 229] width 123 height 32
type input "*"
click at [721, 331] on input "*" at bounding box center [766, 324] width 123 height 32
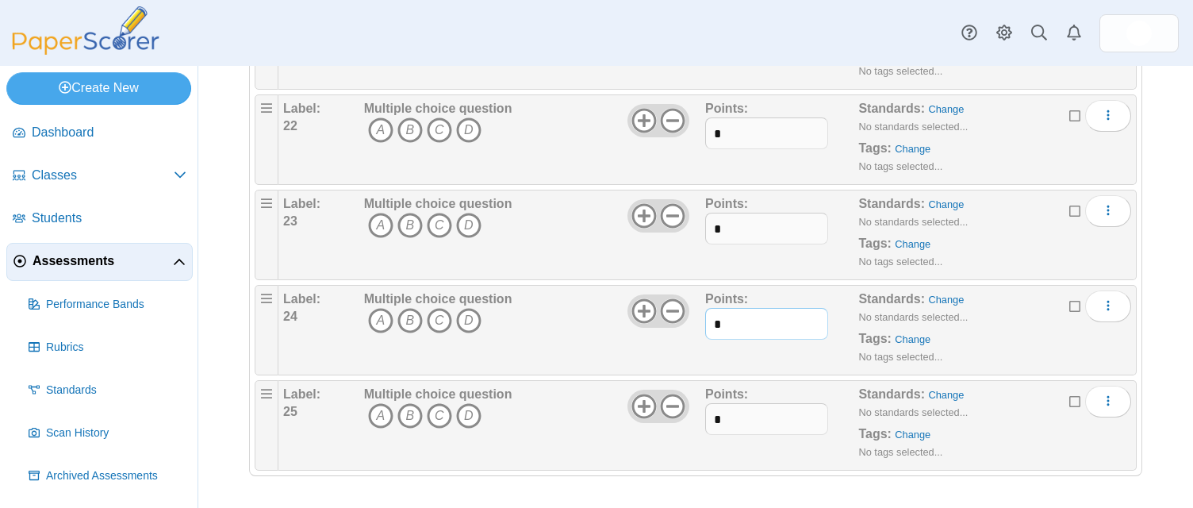
click at [721, 329] on input "*" at bounding box center [766, 324] width 123 height 32
click at [721, 329] on input "**" at bounding box center [766, 324] width 123 height 32
type input "*"
click at [721, 418] on input "*" at bounding box center [766, 419] width 123 height 32
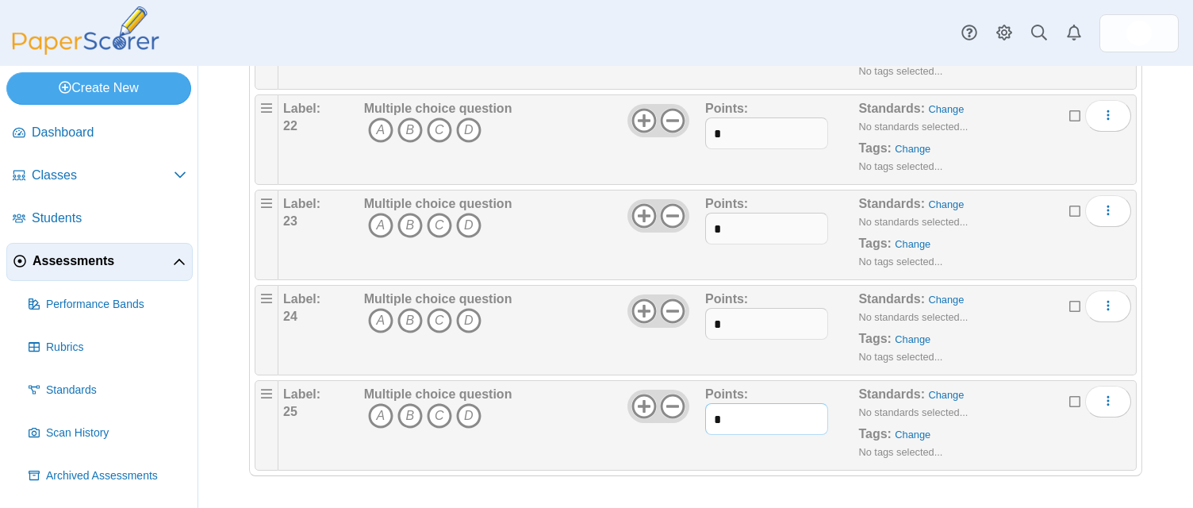
click at [721, 417] on input "*" at bounding box center [766, 419] width 123 height 32
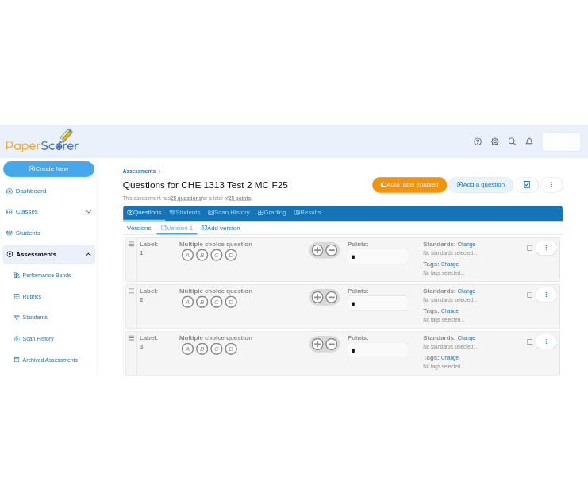
scroll to position [3, 0]
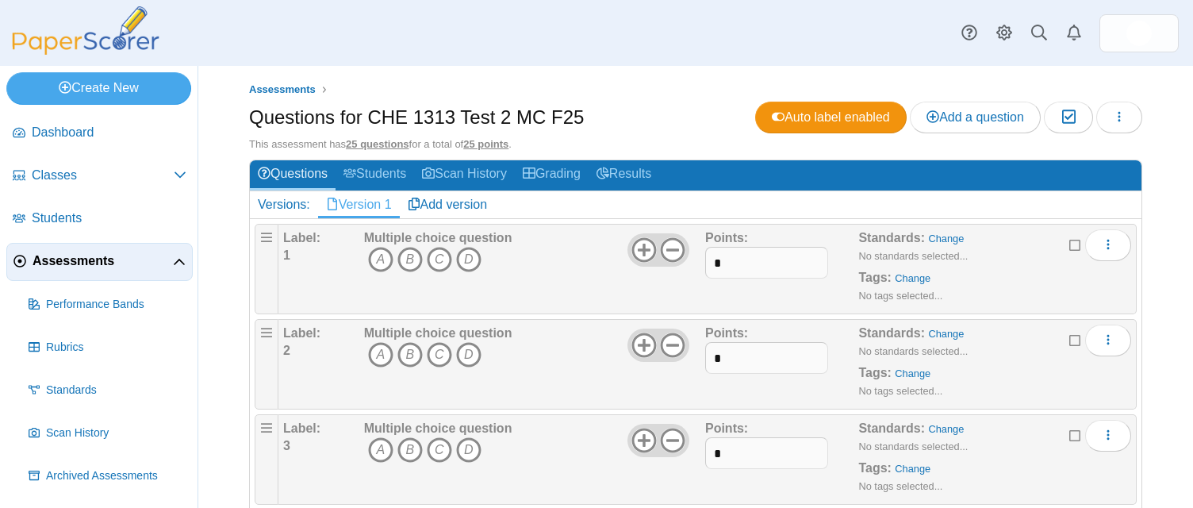
type input "*"
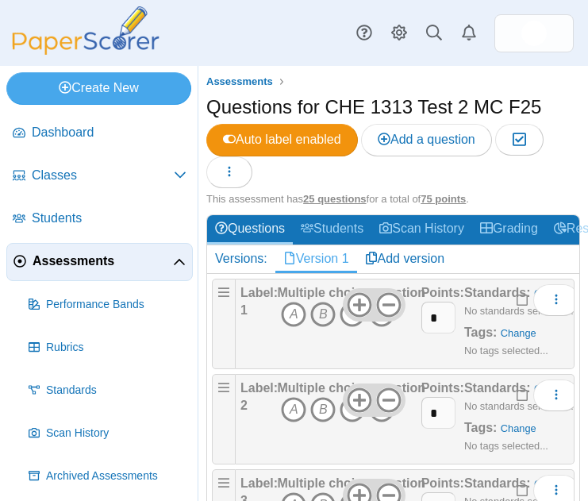
click at [320, 315] on icon "B" at bounding box center [322, 314] width 25 height 25
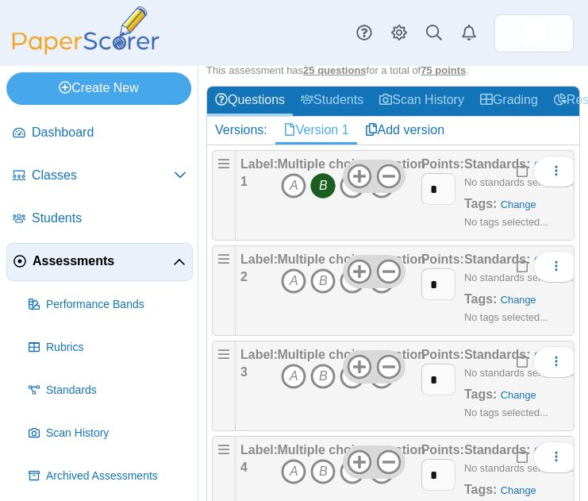
scroll to position [130, 0]
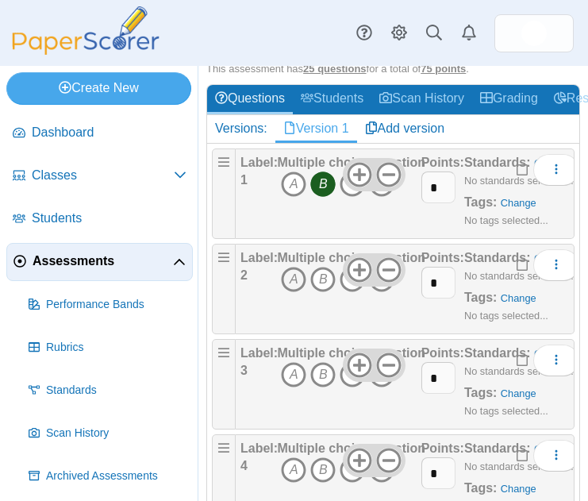
click at [290, 280] on icon "A" at bounding box center [293, 279] width 25 height 25
click at [289, 376] on icon "A" at bounding box center [293, 374] width 25 height 25
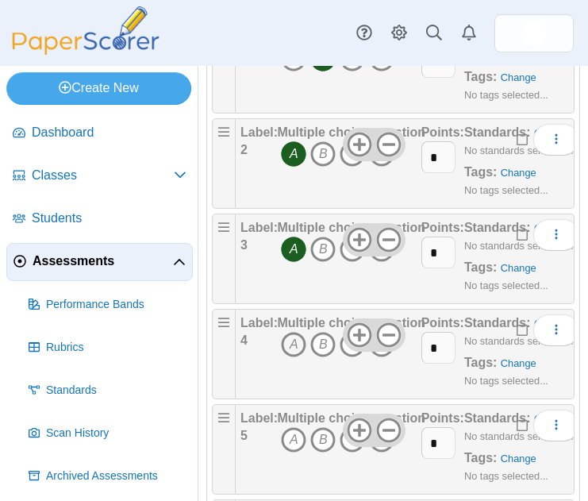
click at [287, 341] on icon "A" at bounding box center [293, 344] width 25 height 25
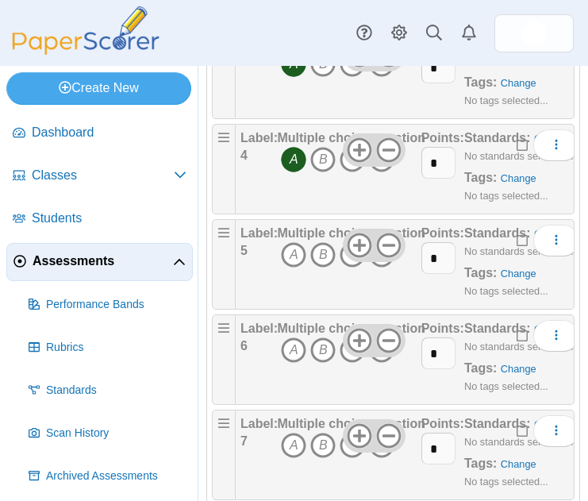
scroll to position [436, 0]
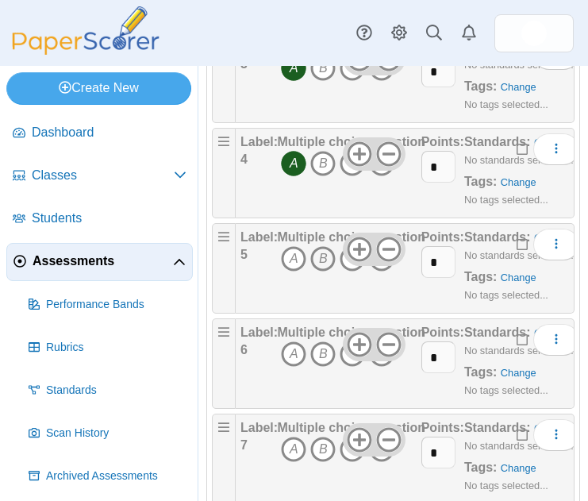
click at [317, 258] on icon "B" at bounding box center [322, 258] width 25 height 25
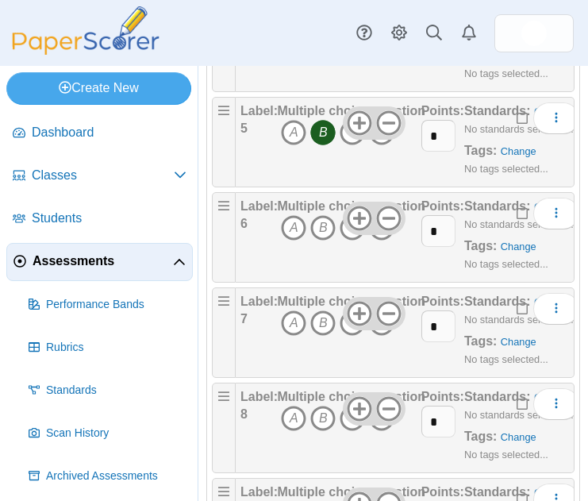
scroll to position [580, 0]
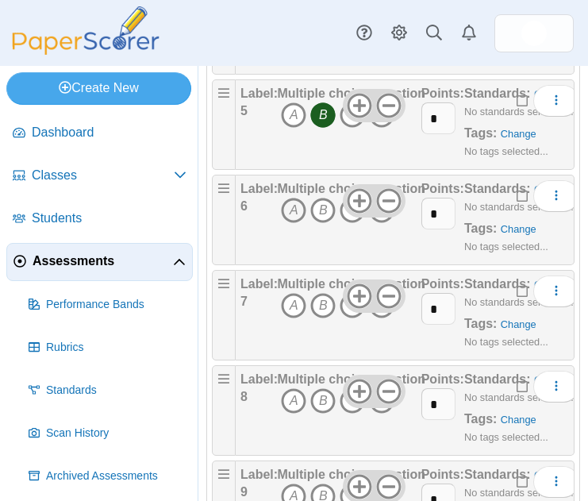
click at [292, 208] on icon "A" at bounding box center [293, 210] width 25 height 25
click at [316, 304] on icon "B" at bounding box center [322, 305] width 25 height 25
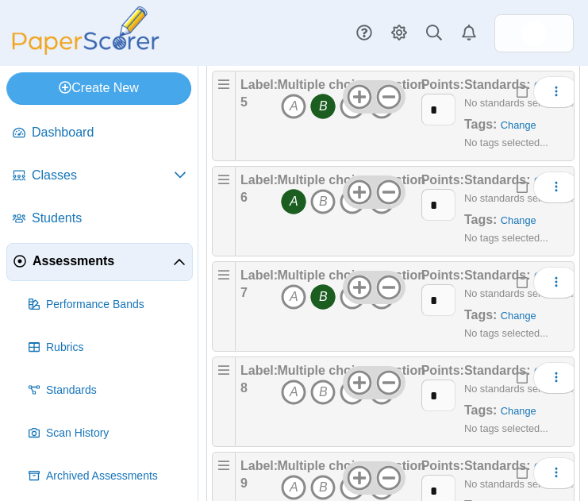
scroll to position [590, 0]
click at [344, 400] on icon "C" at bounding box center [352, 391] width 25 height 25
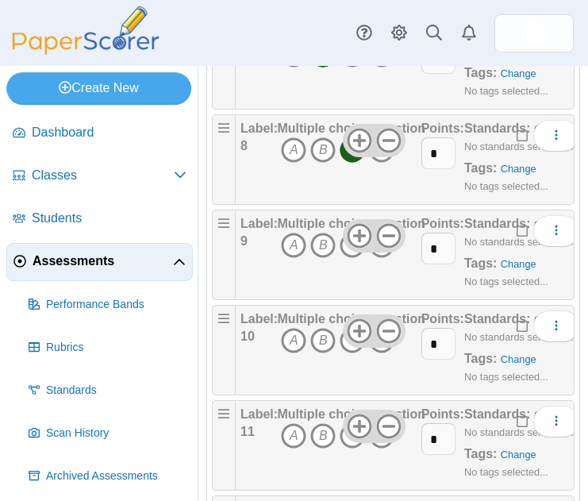
scroll to position [896, 0]
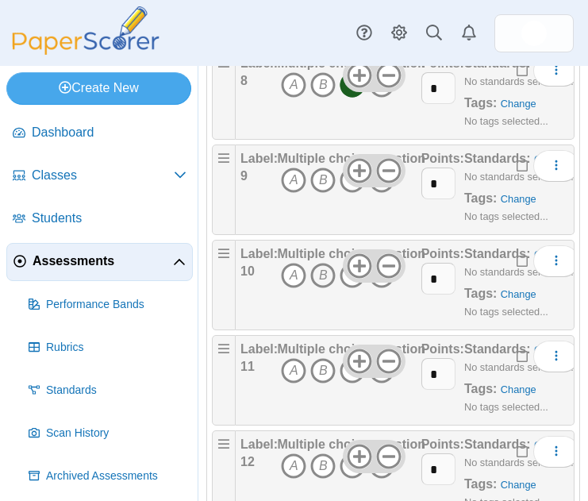
click at [321, 279] on icon "B" at bounding box center [322, 275] width 25 height 25
click at [349, 379] on icon "C" at bounding box center [352, 370] width 25 height 25
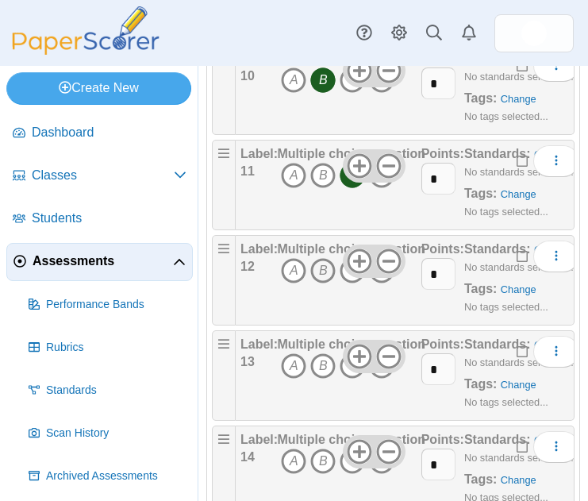
click at [323, 279] on icon "B" at bounding box center [322, 270] width 25 height 25
click at [324, 371] on icon "B" at bounding box center [322, 365] width 25 height 25
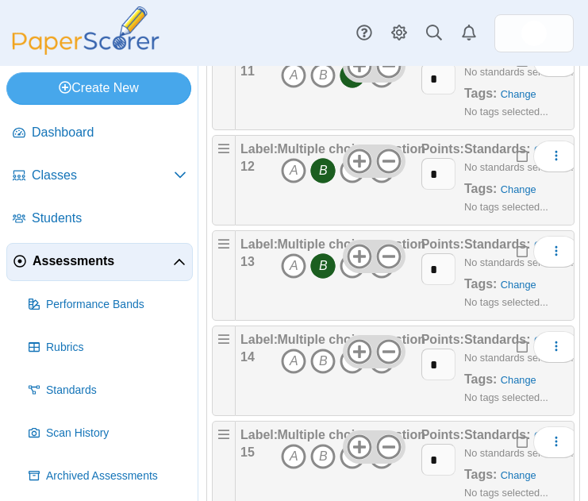
scroll to position [1191, 0]
click at [344, 371] on icon "C" at bounding box center [352, 360] width 25 height 25
click at [348, 467] on icon "C" at bounding box center [352, 456] width 25 height 25
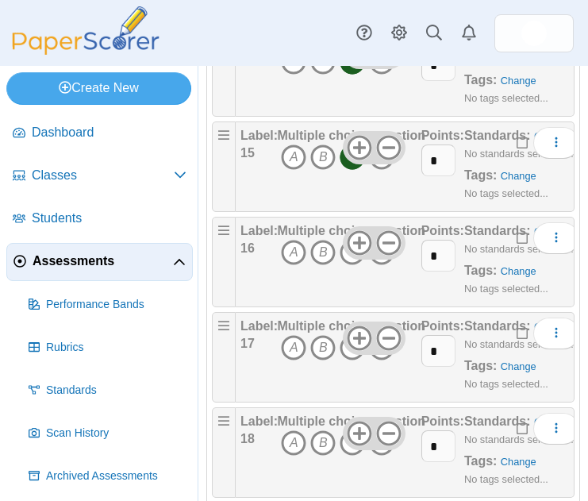
scroll to position [1528, 0]
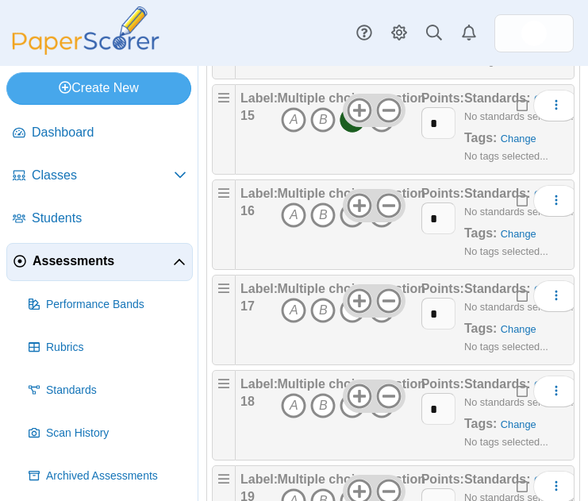
click at [348, 223] on icon "C" at bounding box center [352, 214] width 25 height 25
click at [321, 315] on icon "B" at bounding box center [322, 310] width 25 height 25
click at [295, 408] on icon "A" at bounding box center [293, 405] width 25 height 25
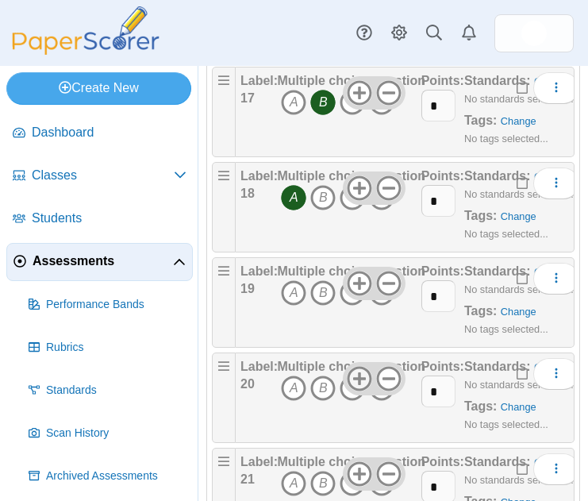
scroll to position [1737, 0]
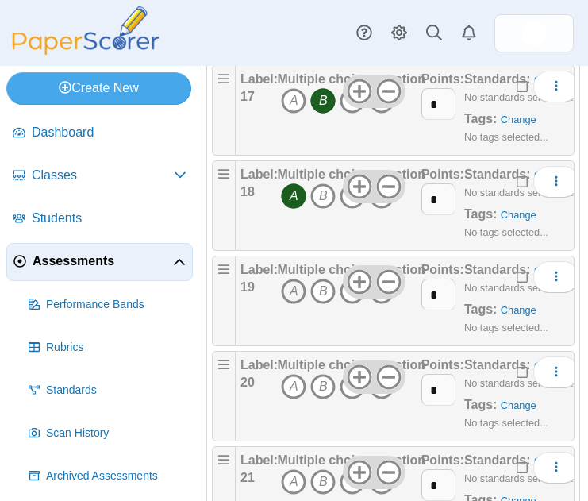
click at [293, 291] on icon "A" at bounding box center [293, 291] width 25 height 25
click at [317, 383] on icon "B" at bounding box center [322, 386] width 25 height 25
drag, startPoint x: 319, startPoint y: 480, endPoint x: 320, endPoint y: 471, distance: 9.6
click at [319, 478] on icon "B" at bounding box center [322, 481] width 25 height 25
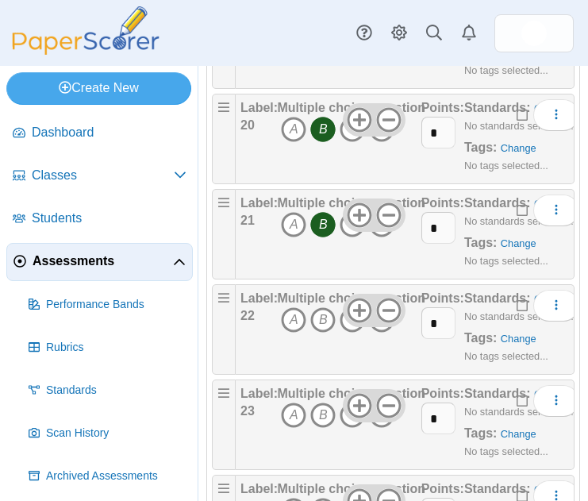
scroll to position [2108, 0]
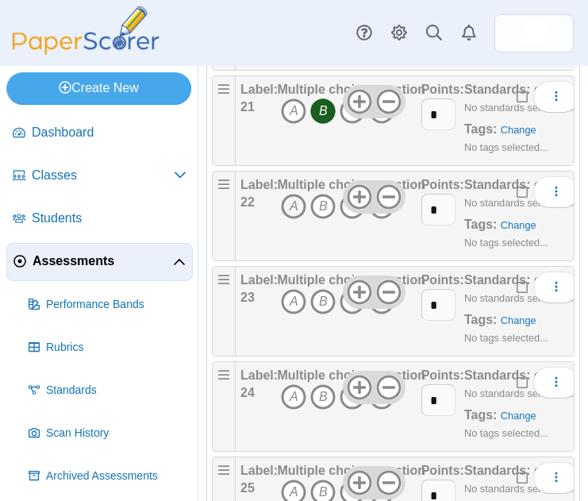
click at [290, 206] on icon "A" at bounding box center [293, 206] width 25 height 25
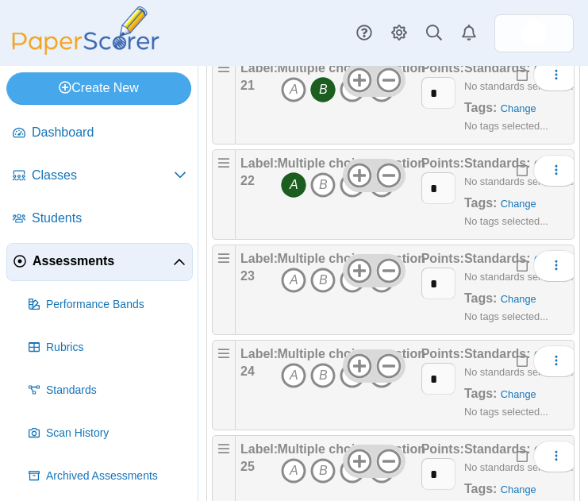
scroll to position [2137, 0]
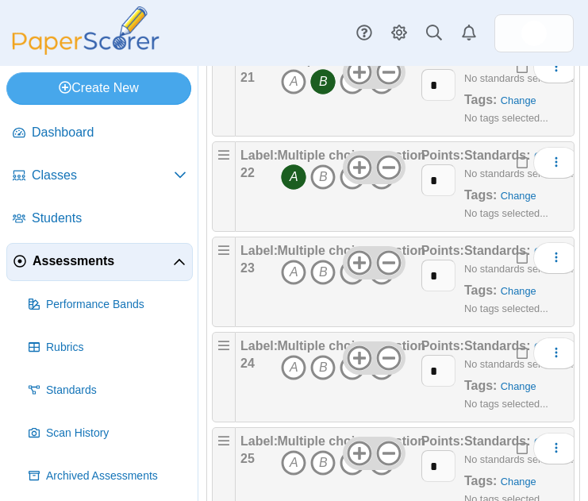
click at [354, 283] on icon "C" at bounding box center [352, 271] width 25 height 25
click at [329, 369] on icon "B" at bounding box center [322, 367] width 25 height 25
click at [320, 471] on icon "B" at bounding box center [322, 462] width 25 height 25
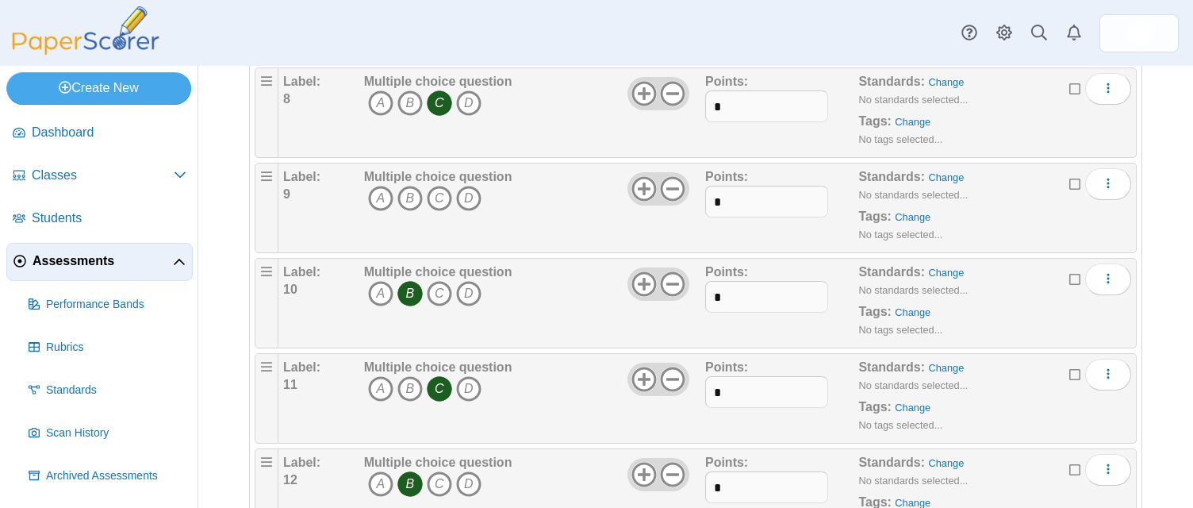
scroll to position [829, 0]
click at [404, 194] on icon "B" at bounding box center [410, 195] width 25 height 25
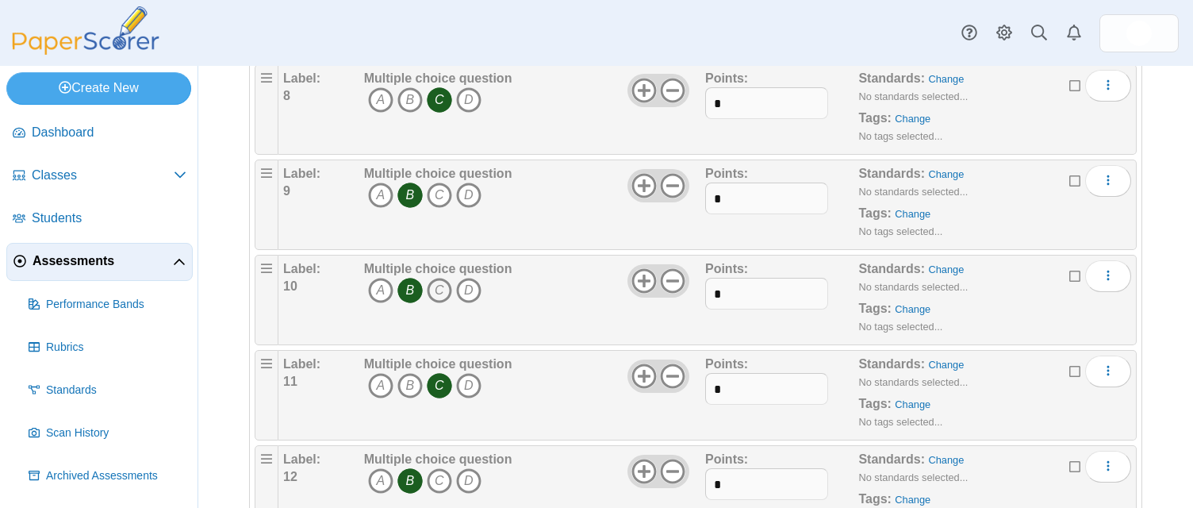
click at [432, 290] on icon "C" at bounding box center [439, 290] width 25 height 25
click at [411, 292] on icon "B" at bounding box center [410, 290] width 25 height 25
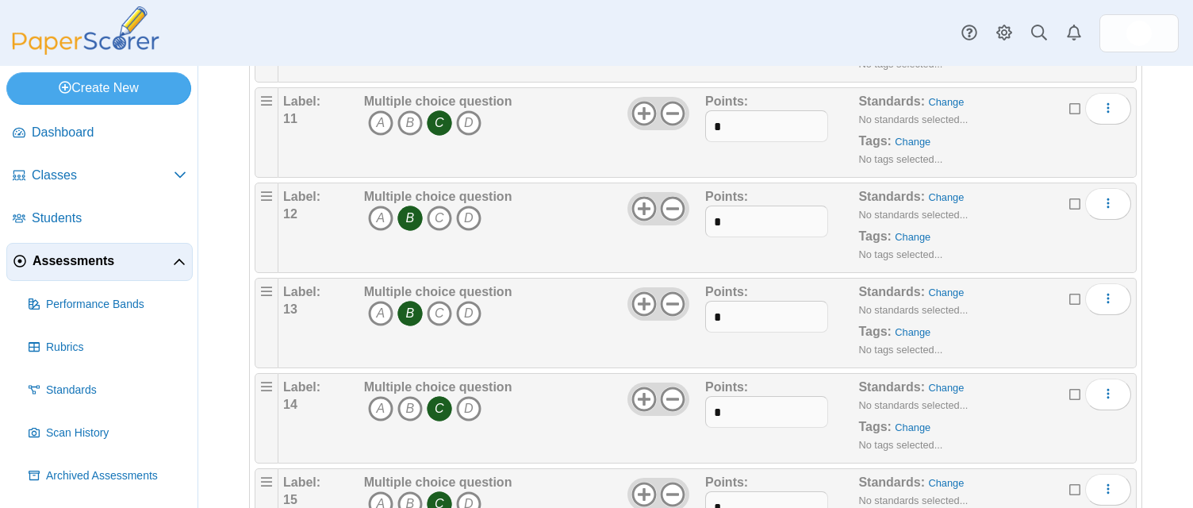
scroll to position [1093, 0]
click at [382, 121] on icon "A" at bounding box center [380, 121] width 25 height 25
click at [433, 123] on icon "C" at bounding box center [439, 121] width 25 height 25
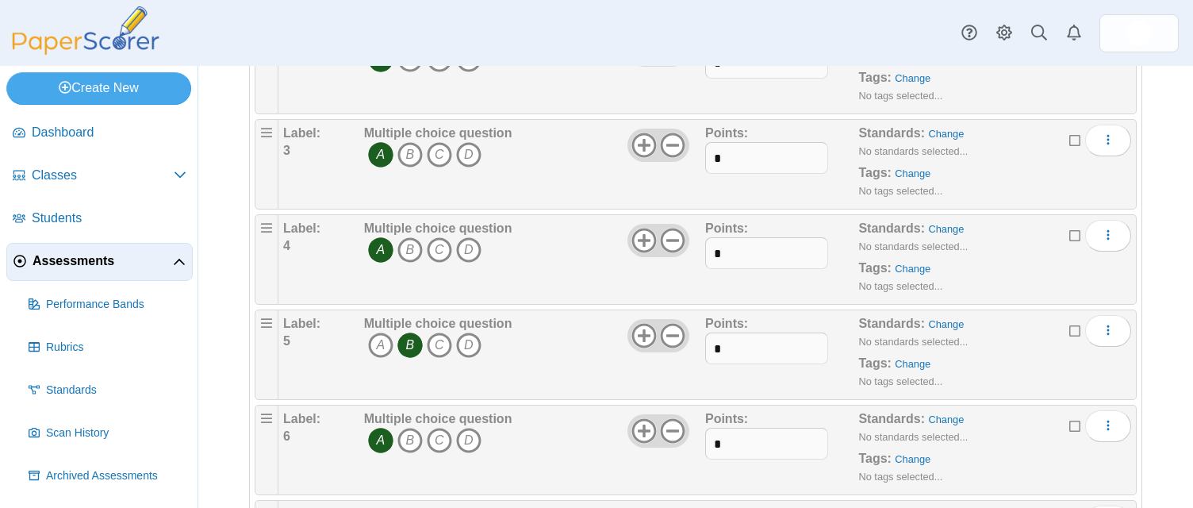
scroll to position [0, 0]
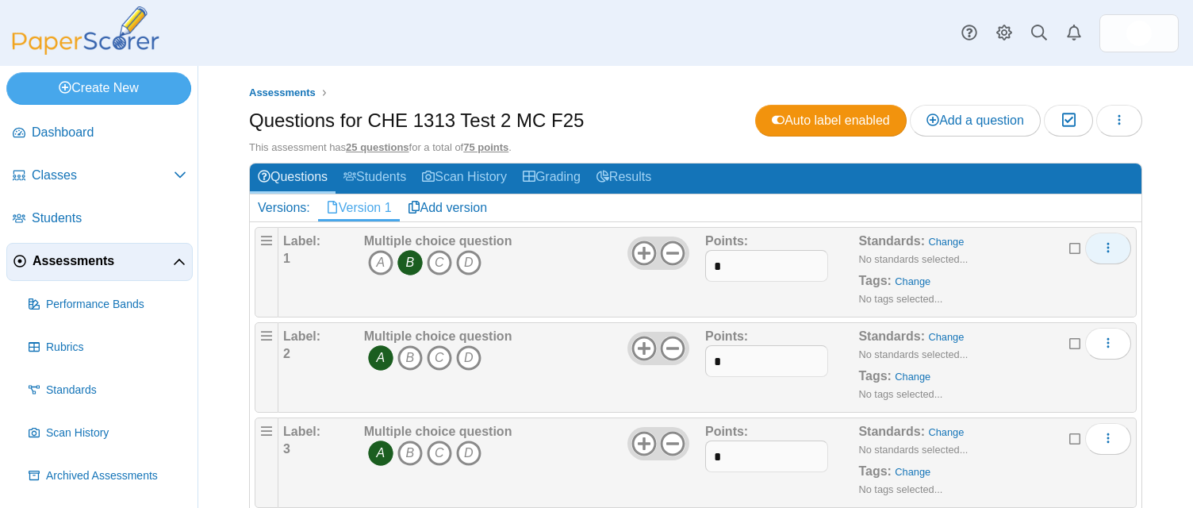
click at [587, 248] on icon "More options" at bounding box center [1108, 247] width 13 height 13
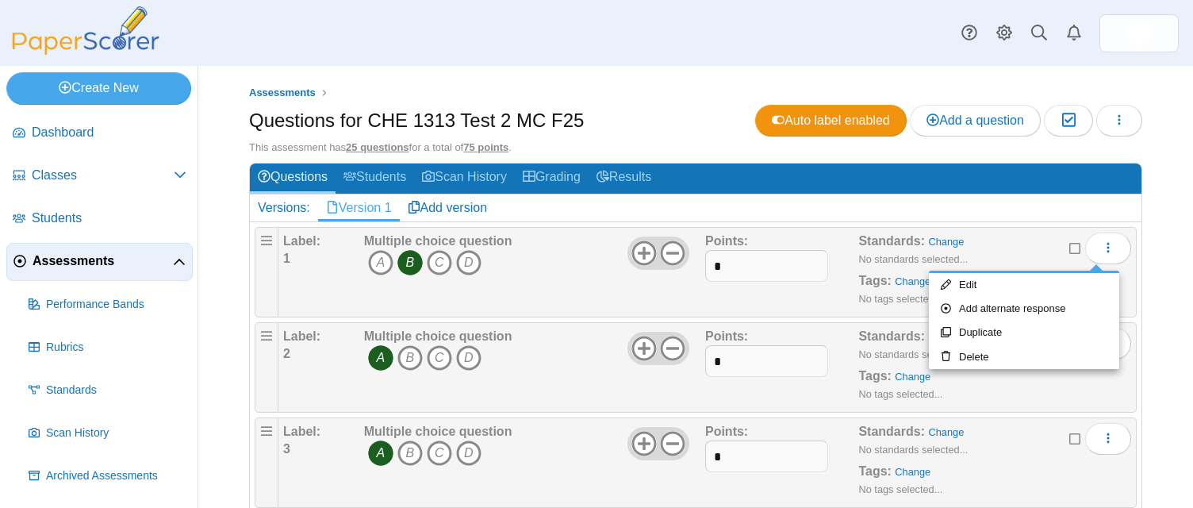
click at [587, 213] on h2 "Versions: Version 1 Add version" at bounding box center [696, 208] width 892 height 28
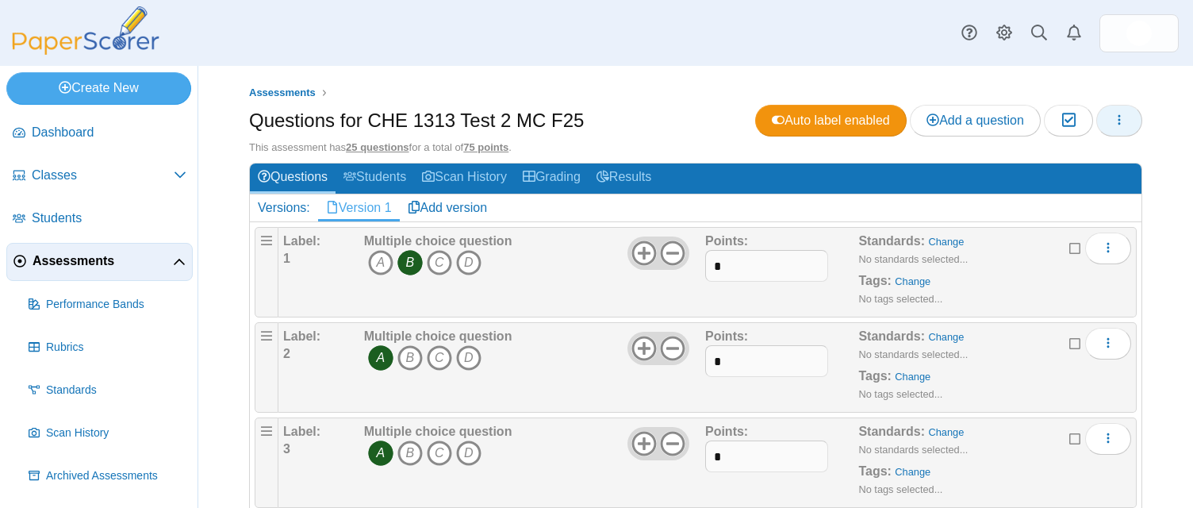
click at [587, 116] on icon "button" at bounding box center [1119, 119] width 13 height 13
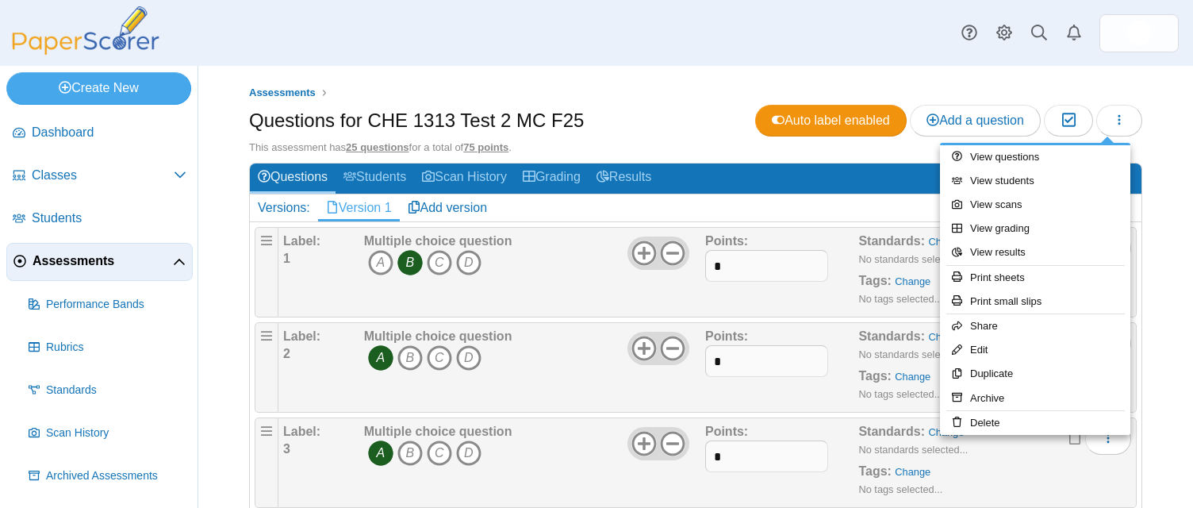
click at [587, 131] on div "Assessments Questions for CHE 1313 Test 2 MC F25 Auto label enabled Add a quest…" at bounding box center [695, 287] width 995 height 442
